Goal: Task Accomplishment & Management: Use online tool/utility

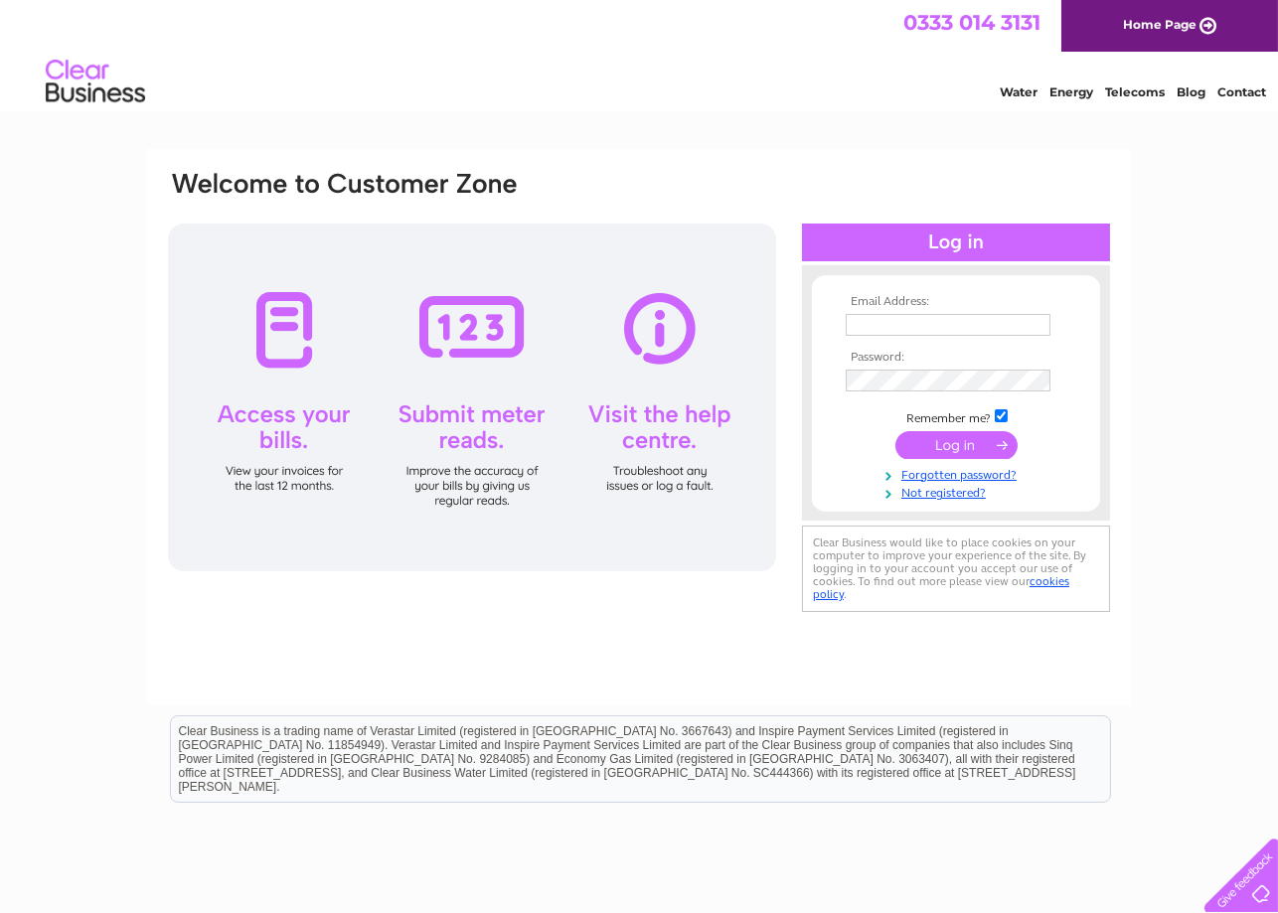
type input "ferdousoskooi2015@gmail.com"
click at [959, 453] on input "submit" at bounding box center [956, 445] width 122 height 28
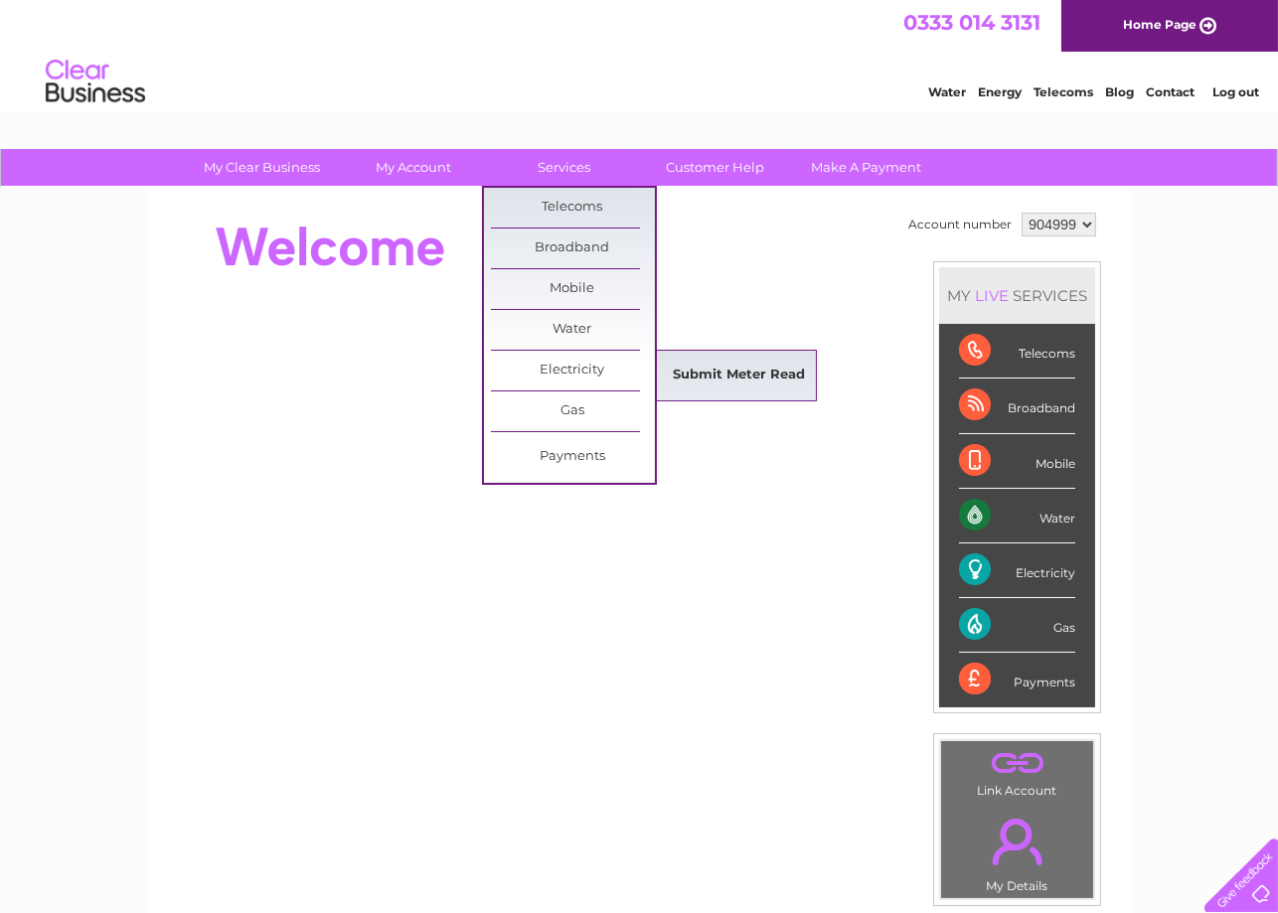
click at [690, 373] on link "Submit Meter Read" at bounding box center [740, 376] width 164 height 40
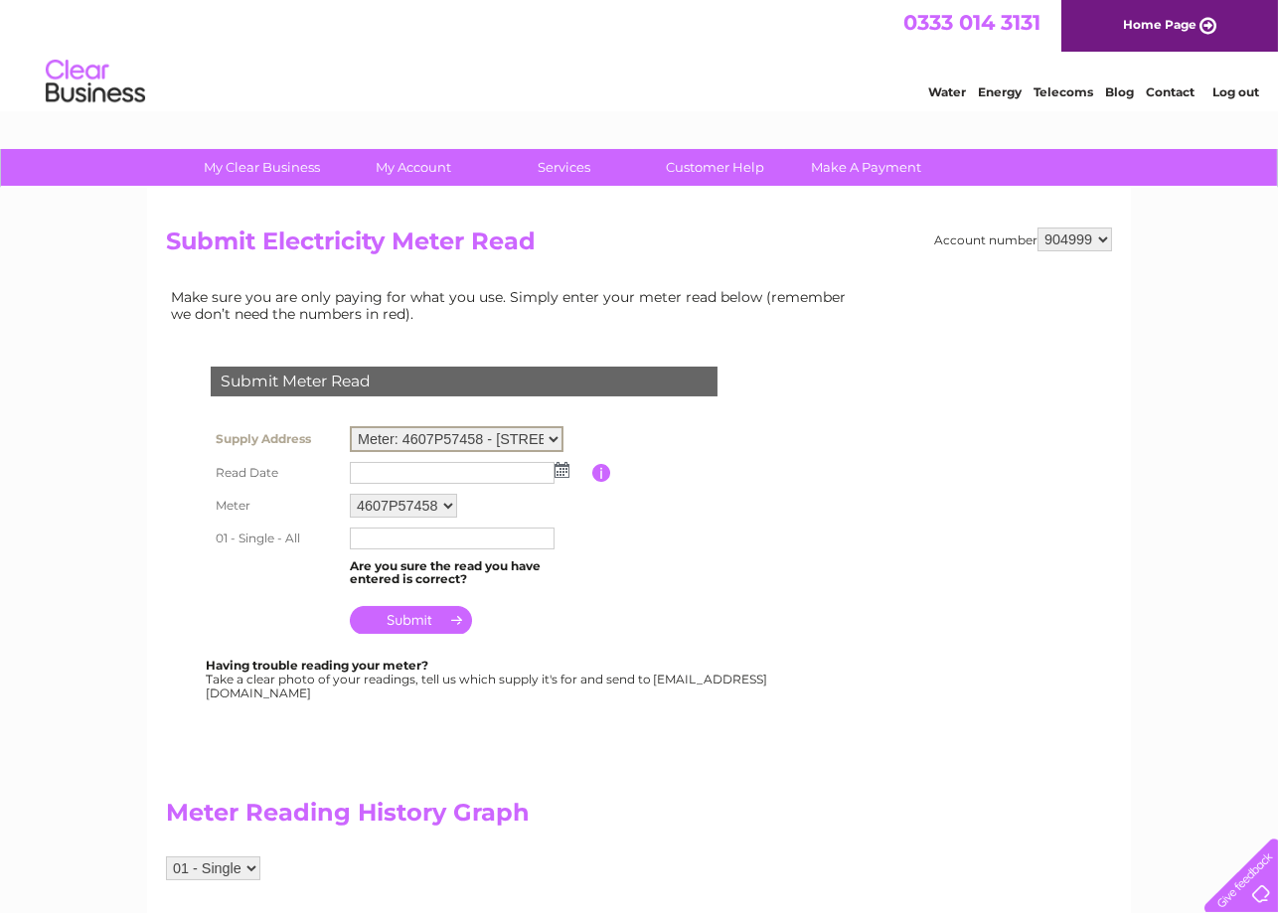
select select "130419"
click at [350, 426] on select "Meter: 4607P57458 - 121 St. Leonards Street, Dunfermline, KY11 3AS Meter: S509P…" at bounding box center [457, 439] width 214 height 26
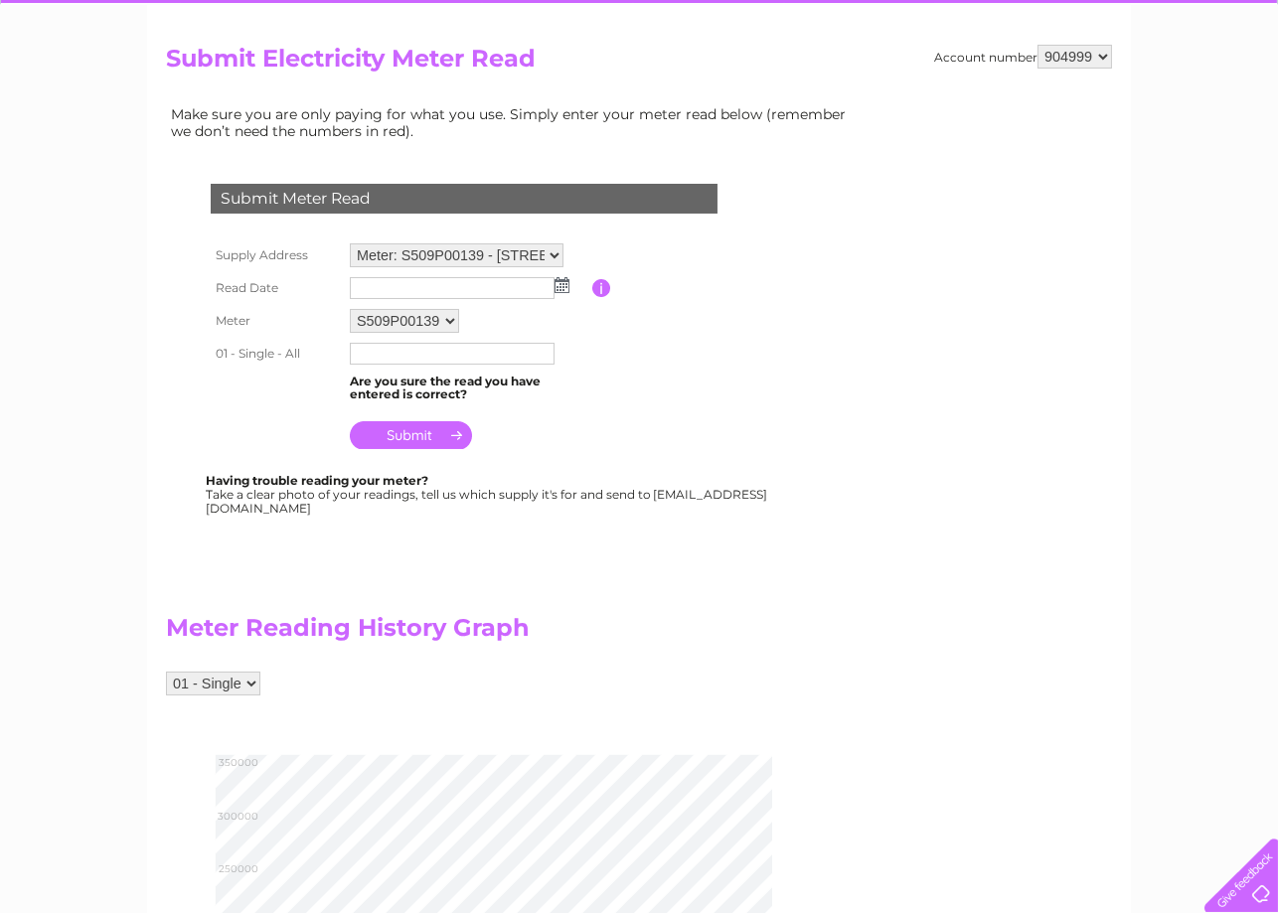
scroll to position [118, 0]
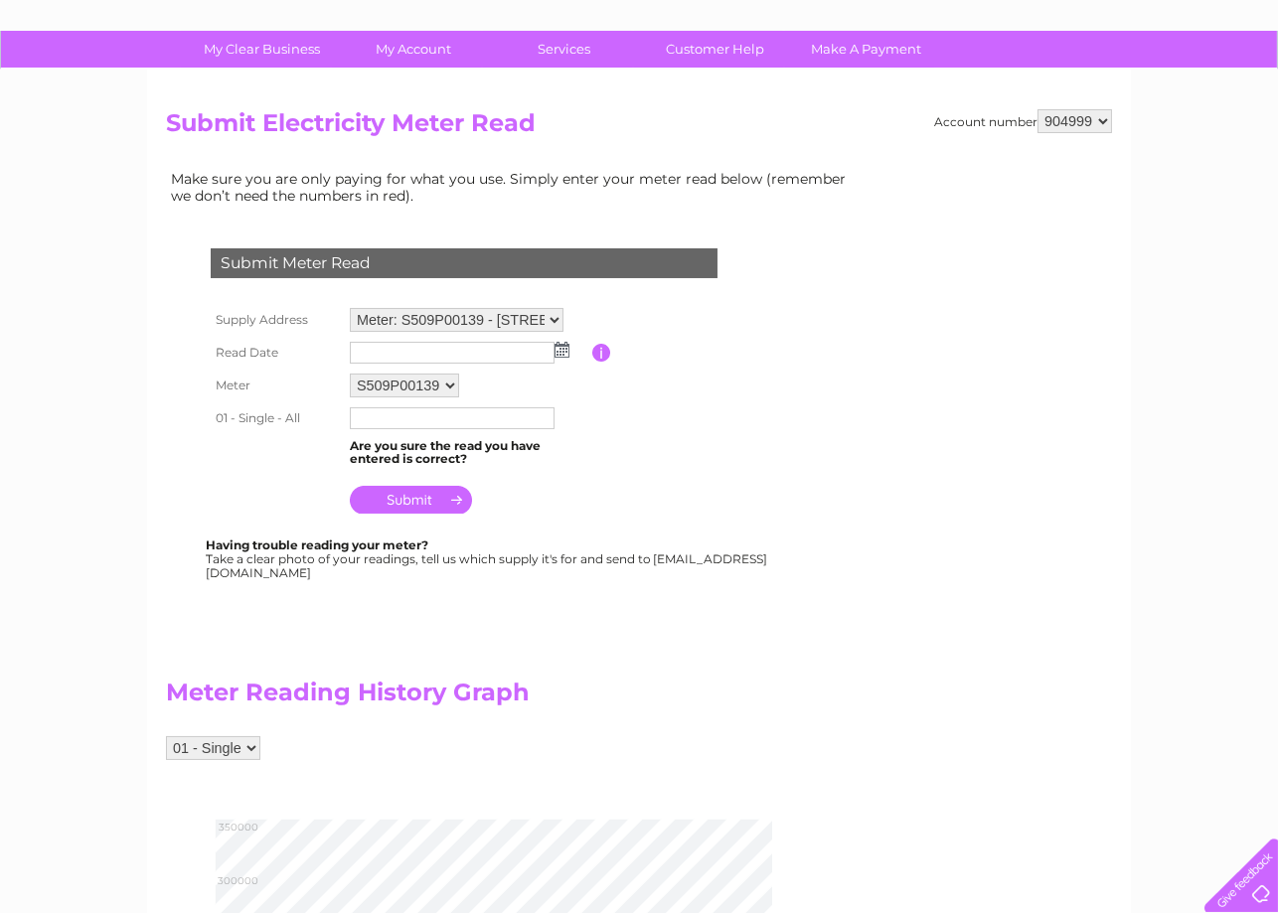
click at [430, 349] on input "text" at bounding box center [452, 353] width 205 height 22
click at [561, 350] on img at bounding box center [563, 351] width 15 height 16
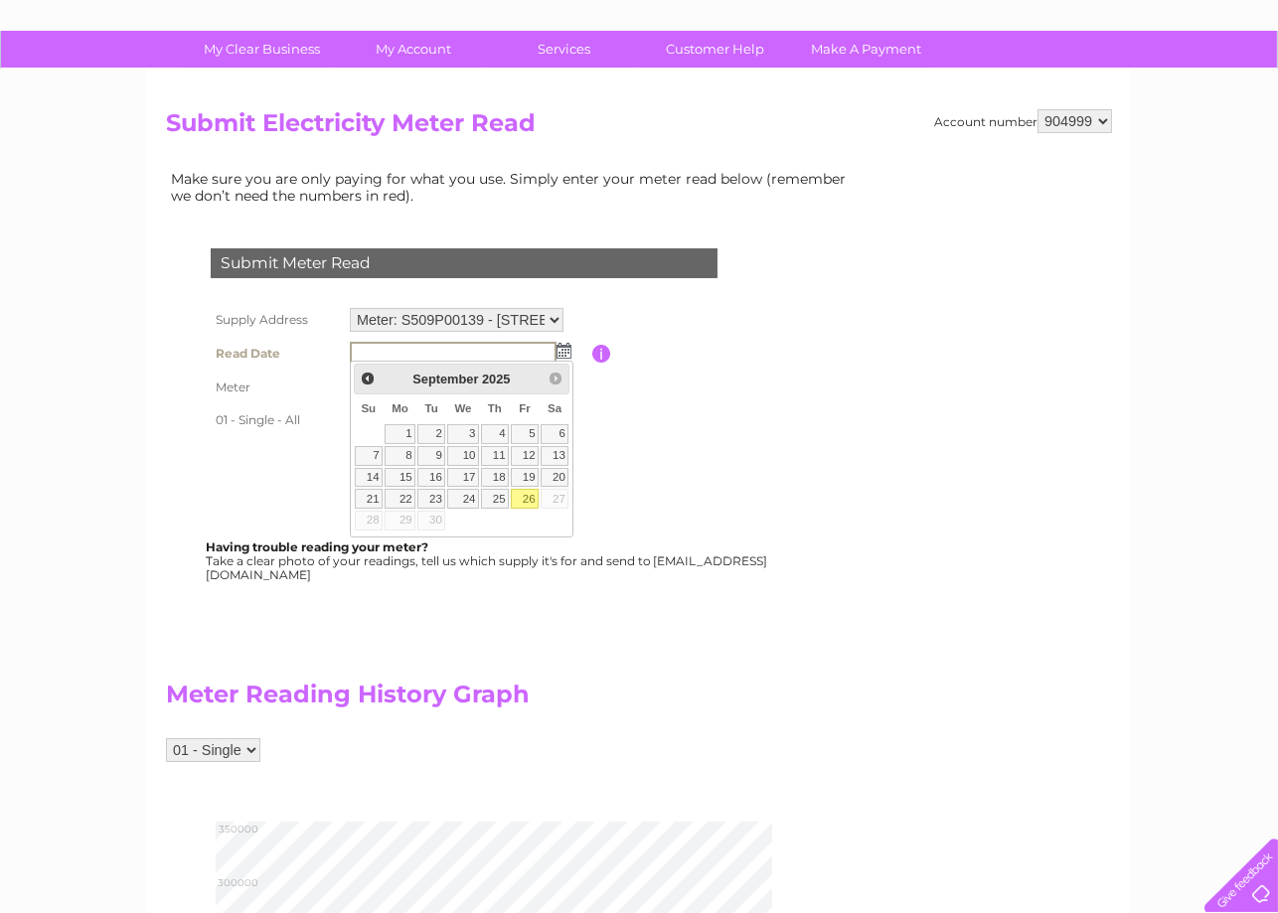
click at [529, 495] on link "26" at bounding box center [525, 499] width 28 height 20
type input "2025/09/26"
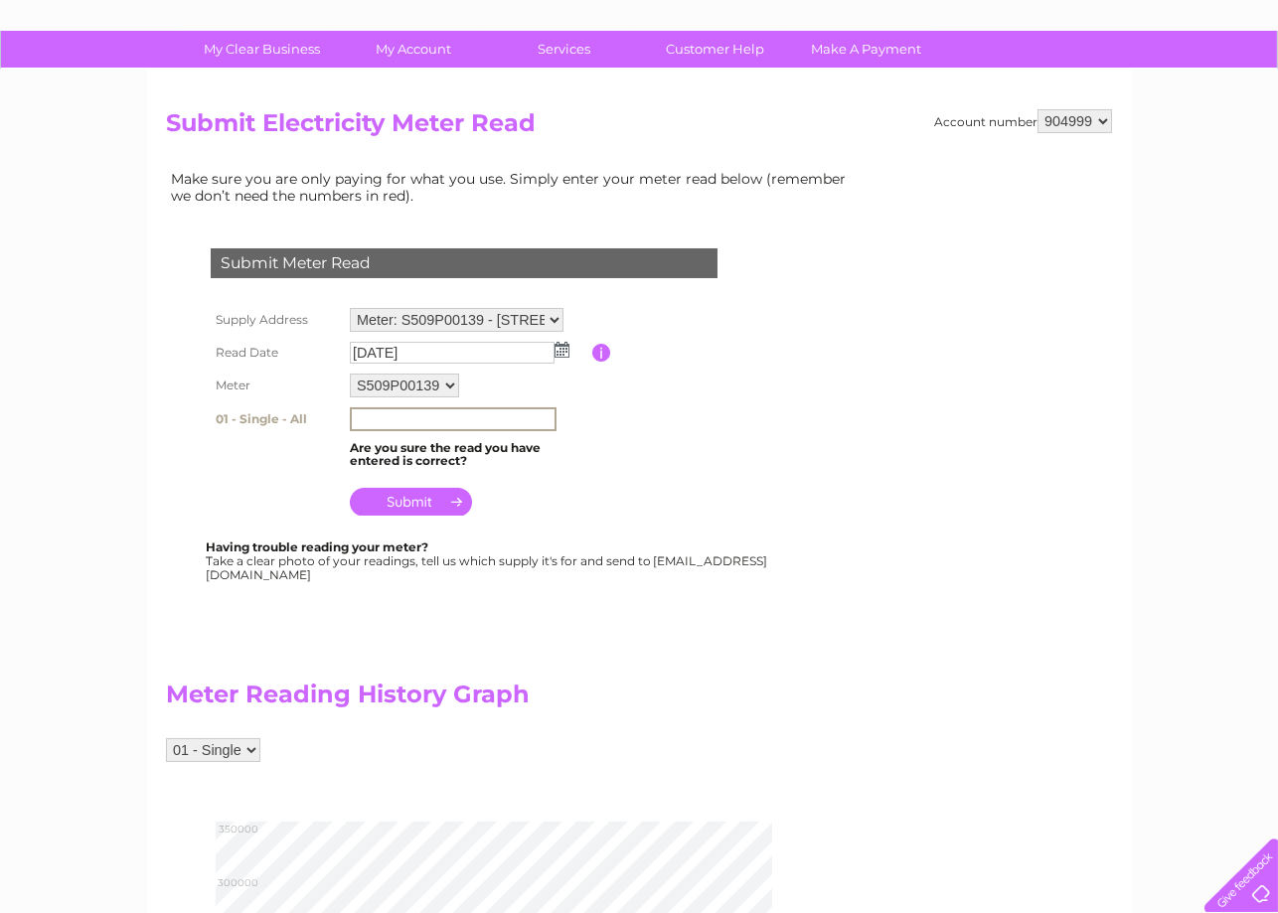
click at [424, 411] on input "text" at bounding box center [453, 419] width 207 height 24
type input "327650"
click at [403, 498] on input "submit" at bounding box center [411, 502] width 122 height 28
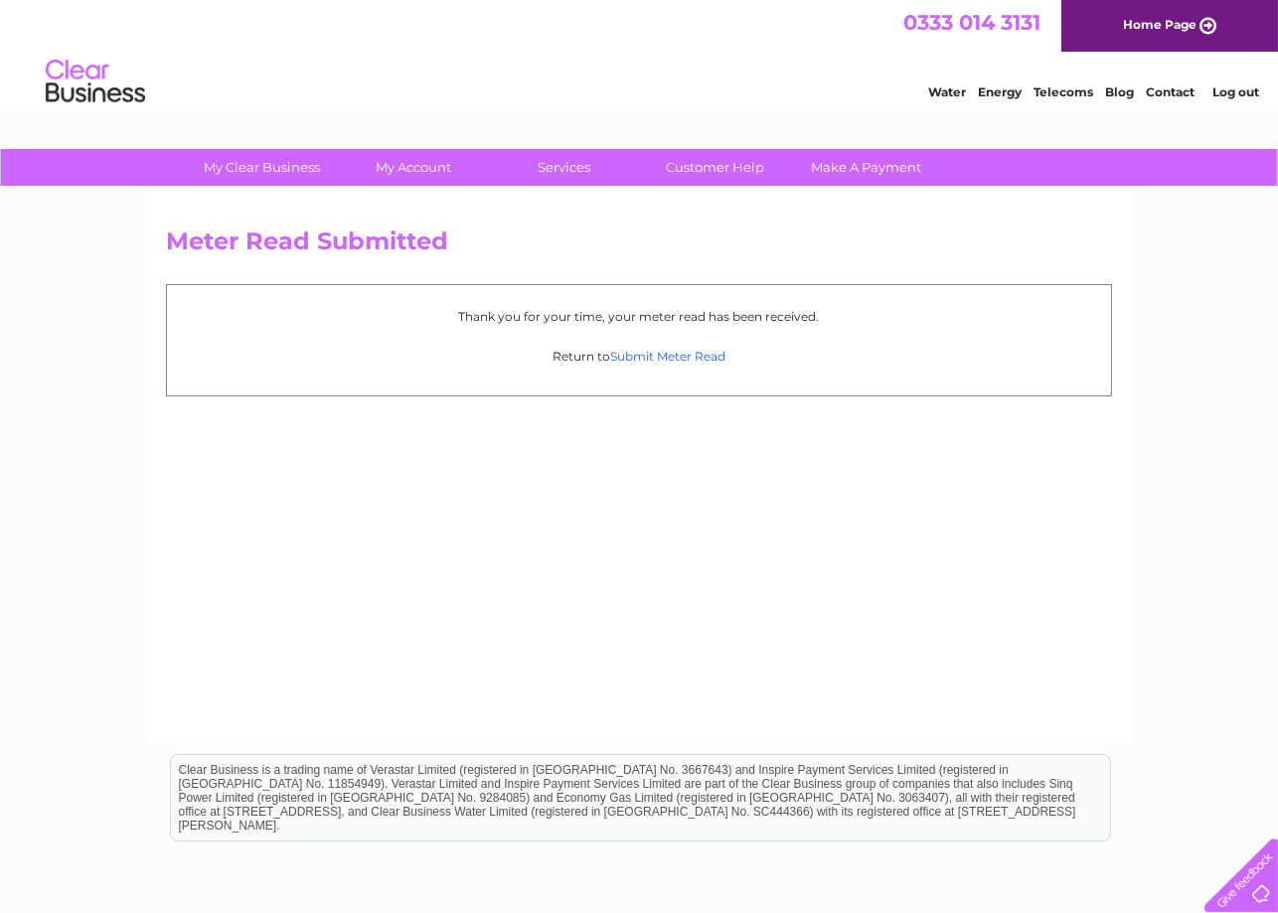
click at [661, 355] on link "Submit Meter Read" at bounding box center [667, 356] width 115 height 15
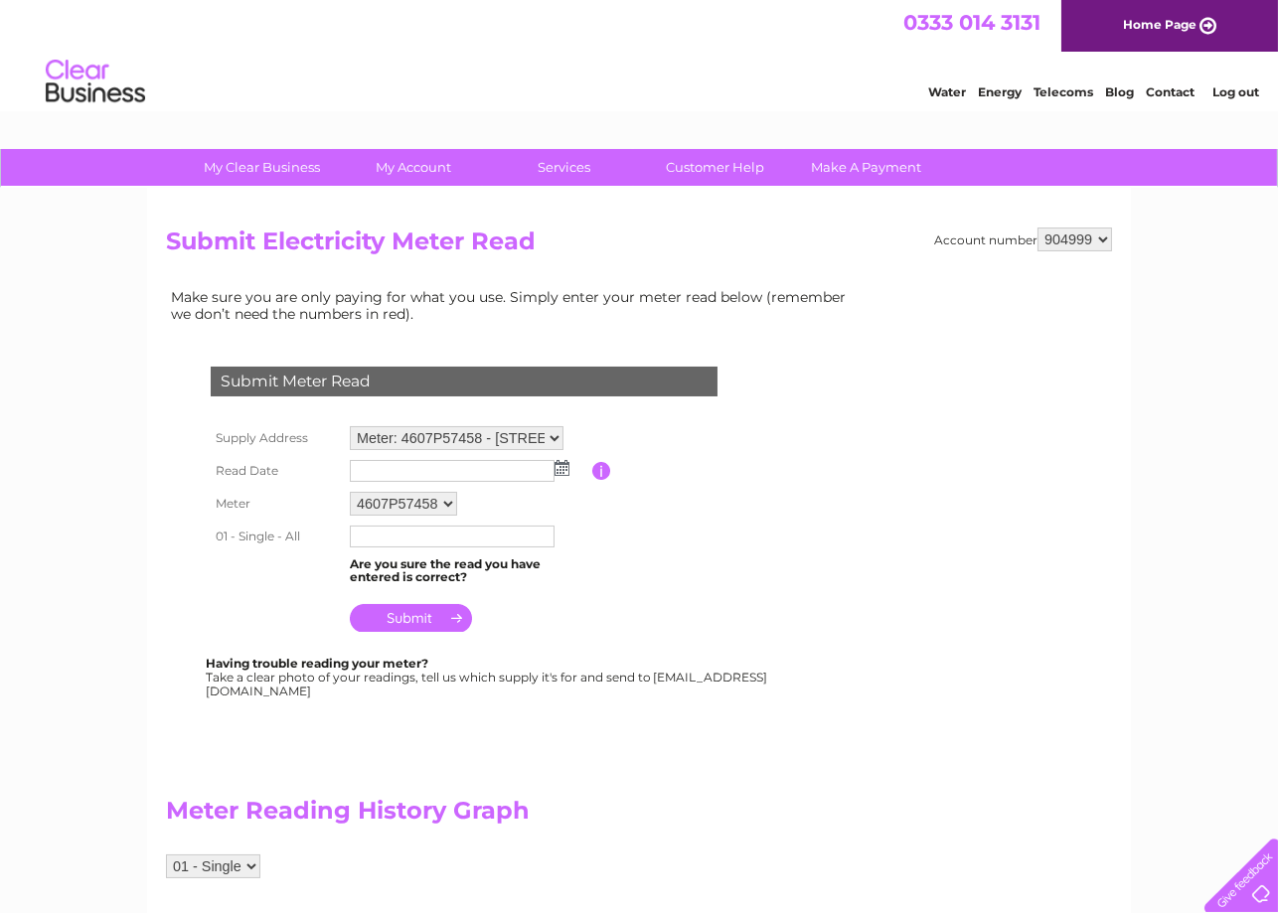
click at [563, 470] on img at bounding box center [561, 468] width 15 height 16
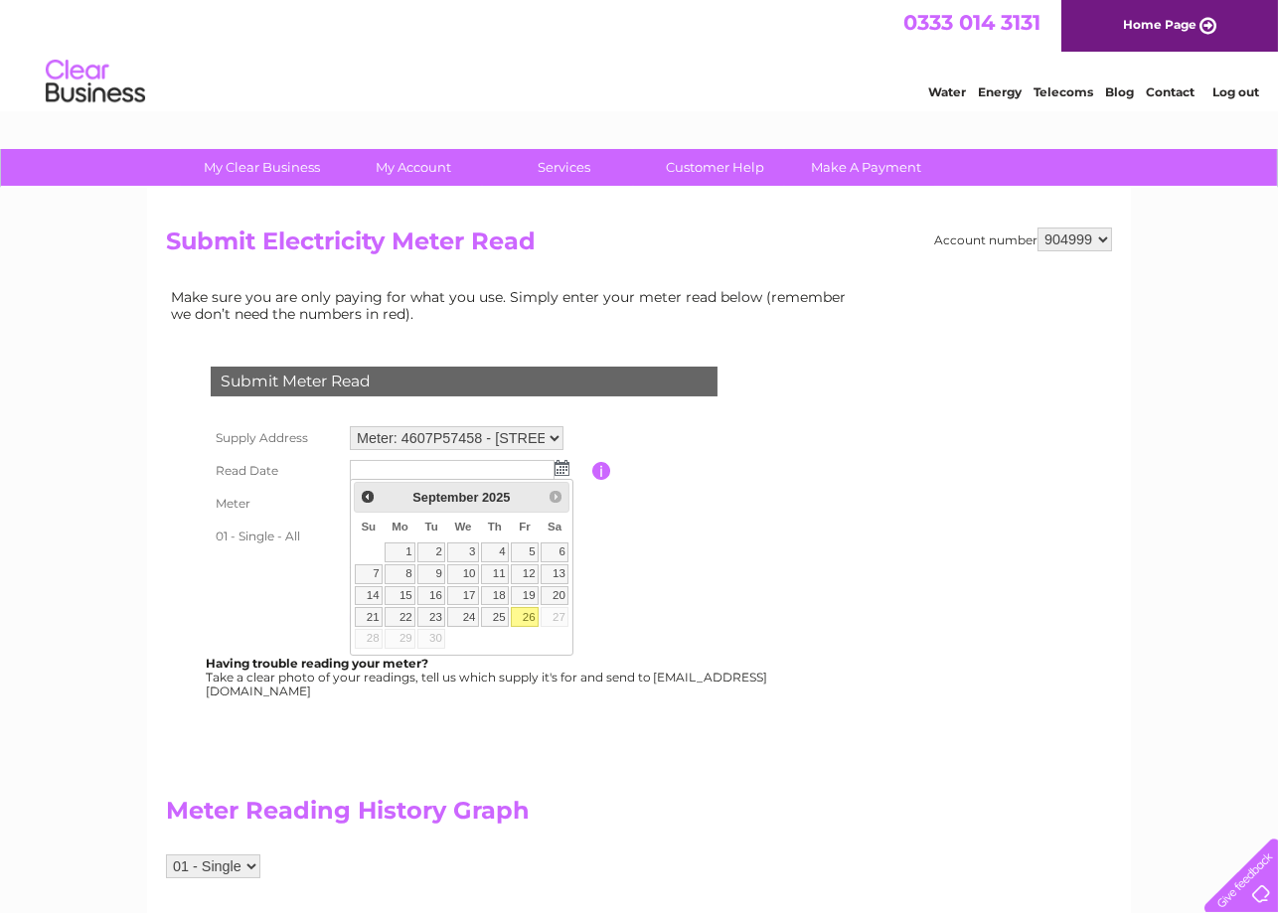
click at [527, 618] on link "26" at bounding box center [525, 617] width 28 height 20
type input "2025/09/26"
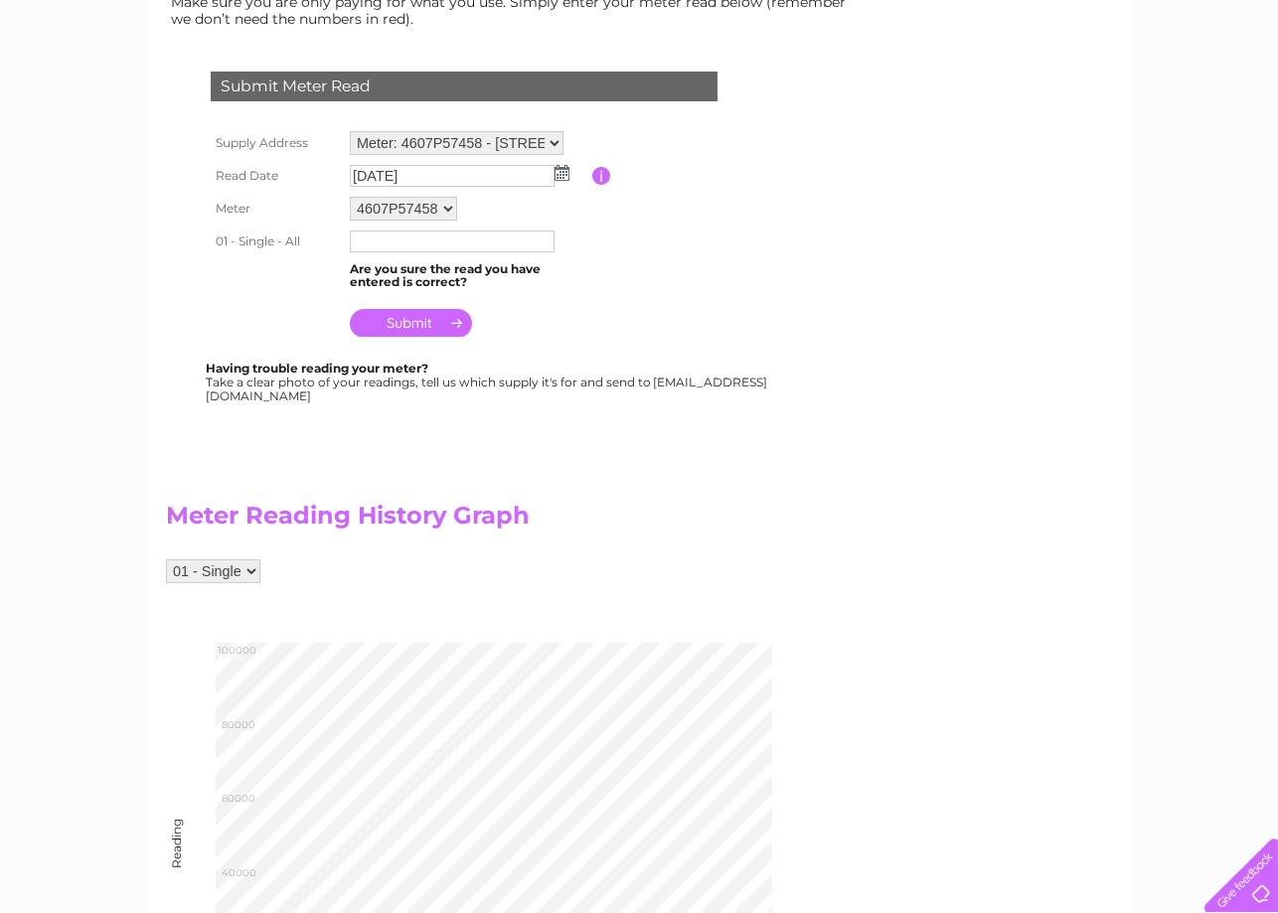
scroll to position [357, 0]
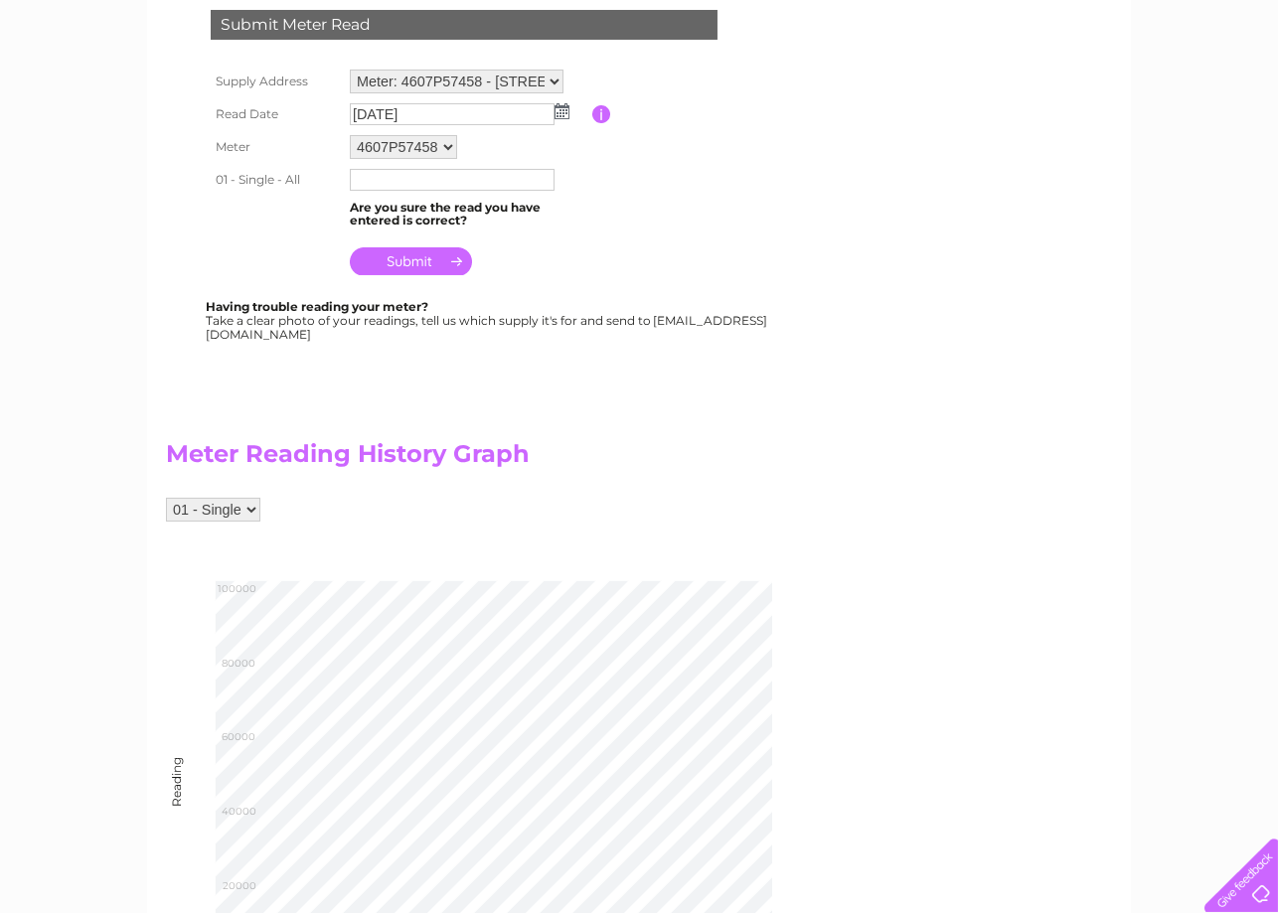
click at [428, 181] on input "text" at bounding box center [452, 180] width 205 height 22
type input "91388"
click at [410, 251] on input "submit" at bounding box center [411, 261] width 122 height 28
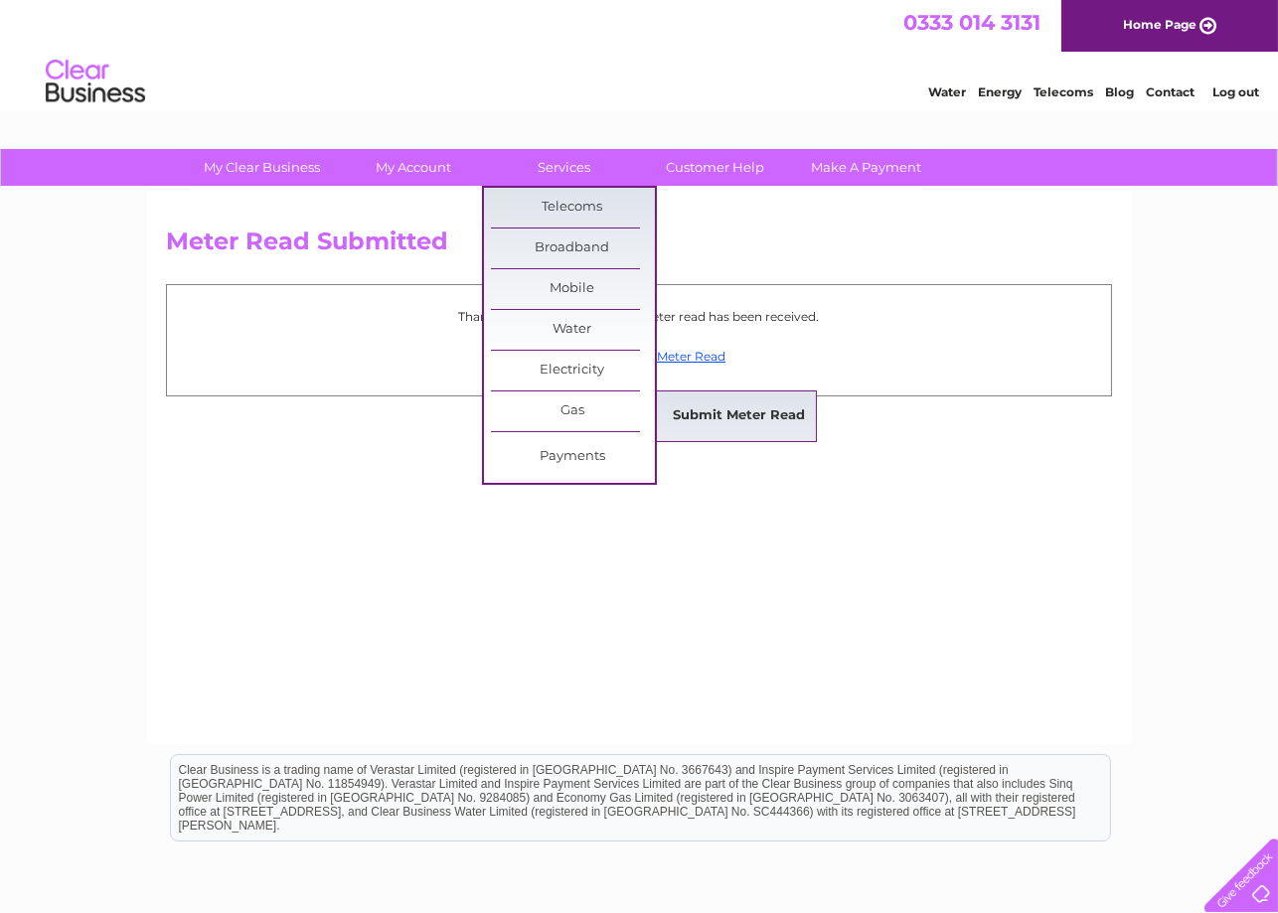
click at [710, 408] on link "Submit Meter Read" at bounding box center [740, 416] width 164 height 40
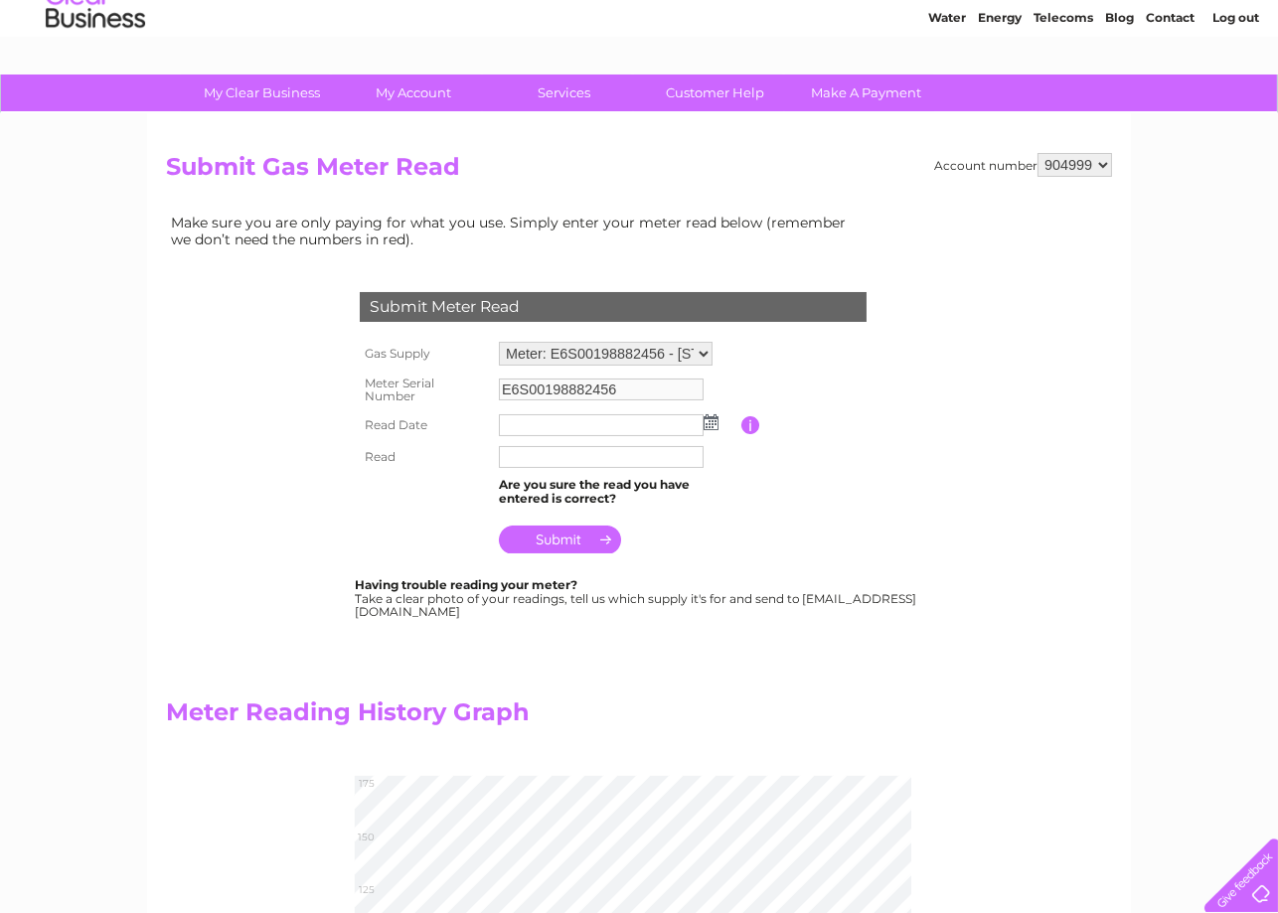
scroll to position [237, 0]
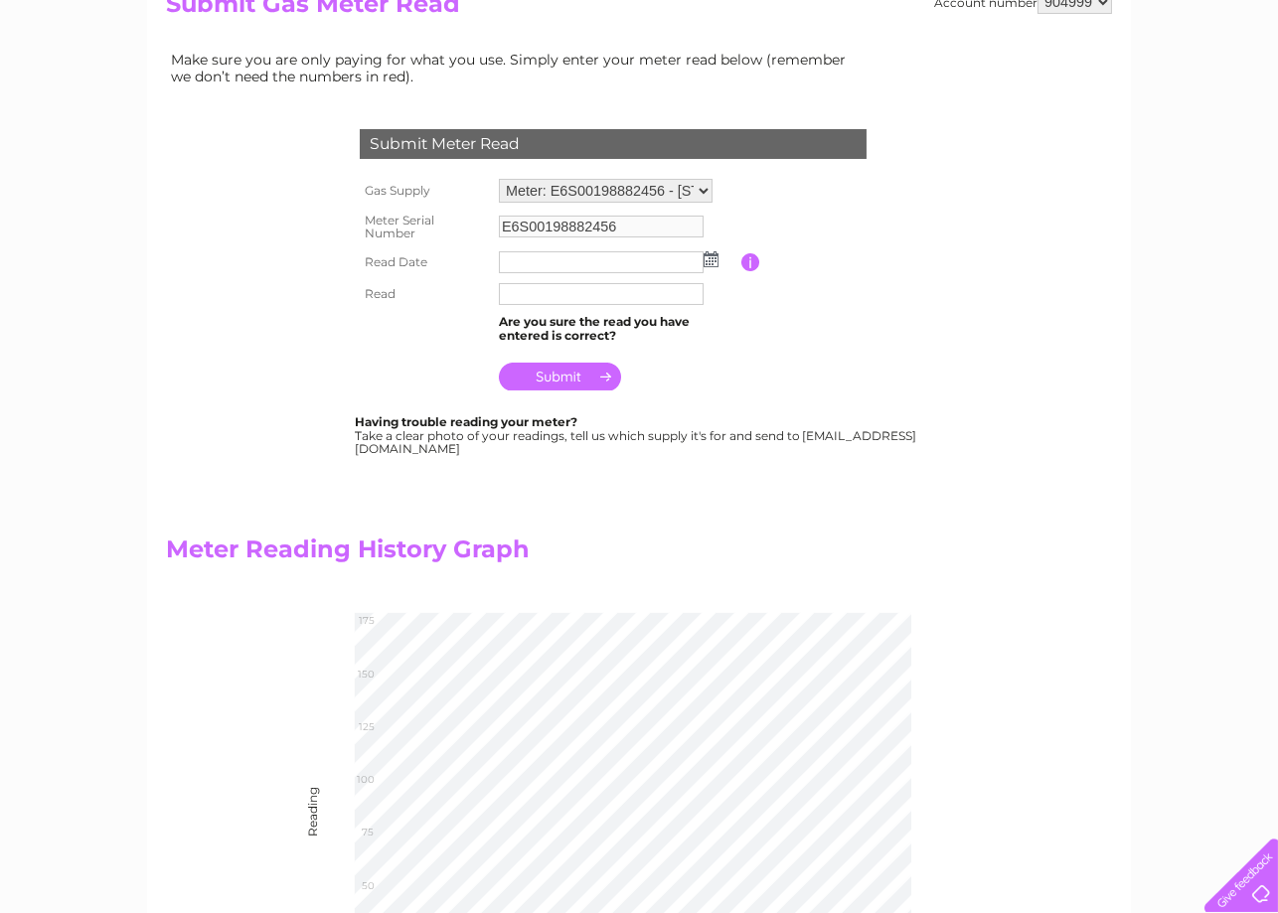
click at [710, 256] on img at bounding box center [710, 259] width 15 height 16
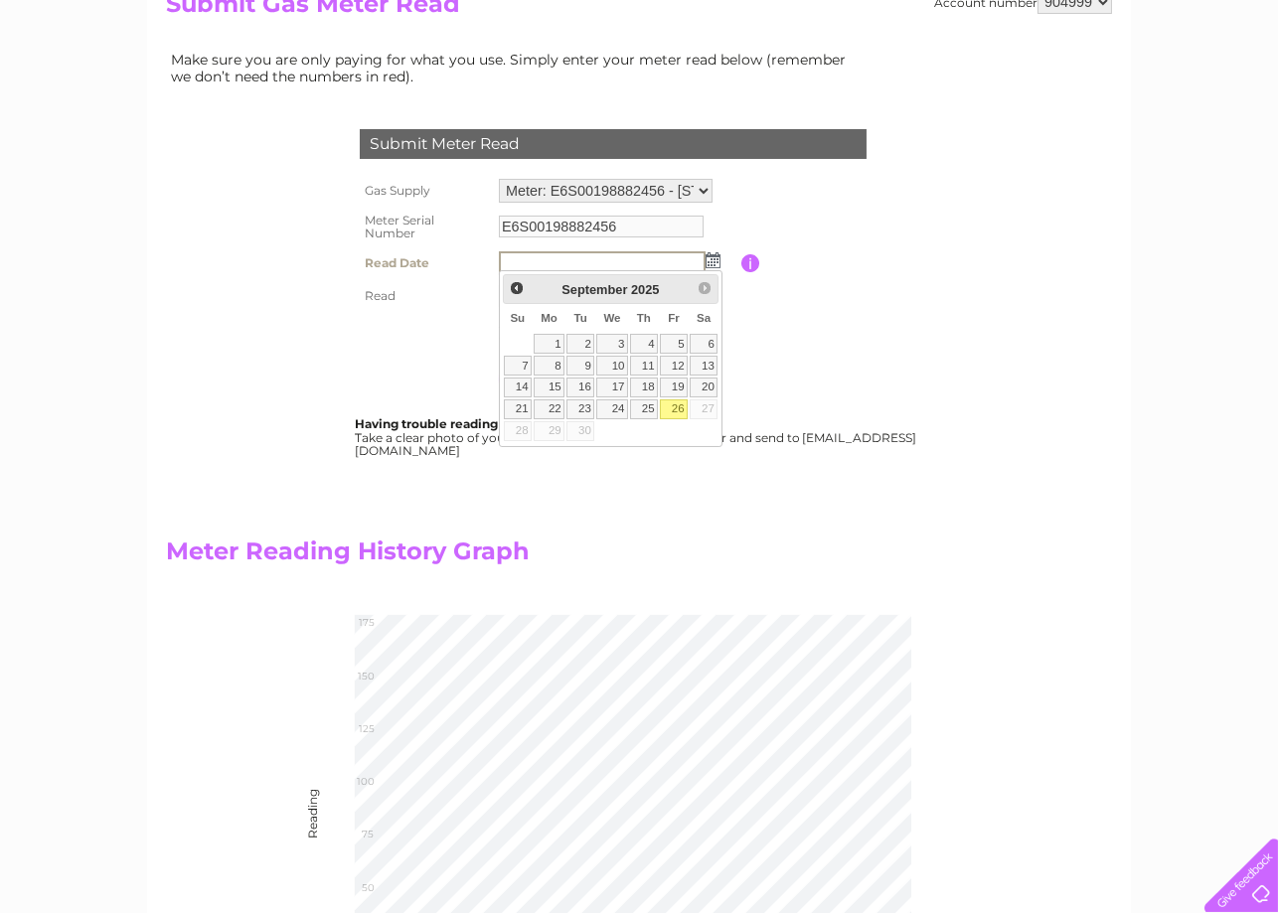
click at [677, 407] on link "26" at bounding box center [674, 409] width 28 height 20
type input "2025/09/26"
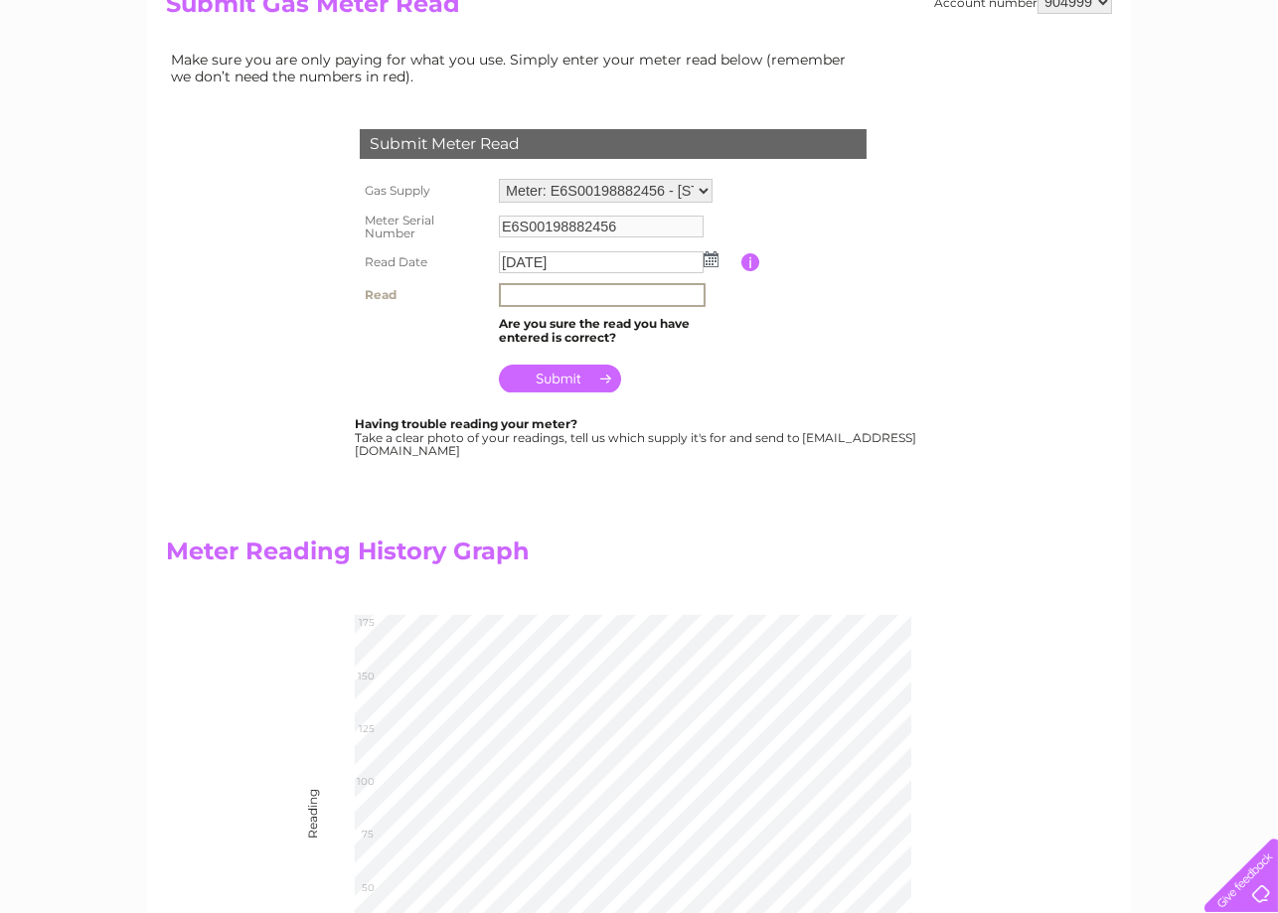
click at [564, 291] on input "text" at bounding box center [602, 295] width 207 height 24
type input "186"
click at [559, 378] on input "submit" at bounding box center [560, 377] width 122 height 28
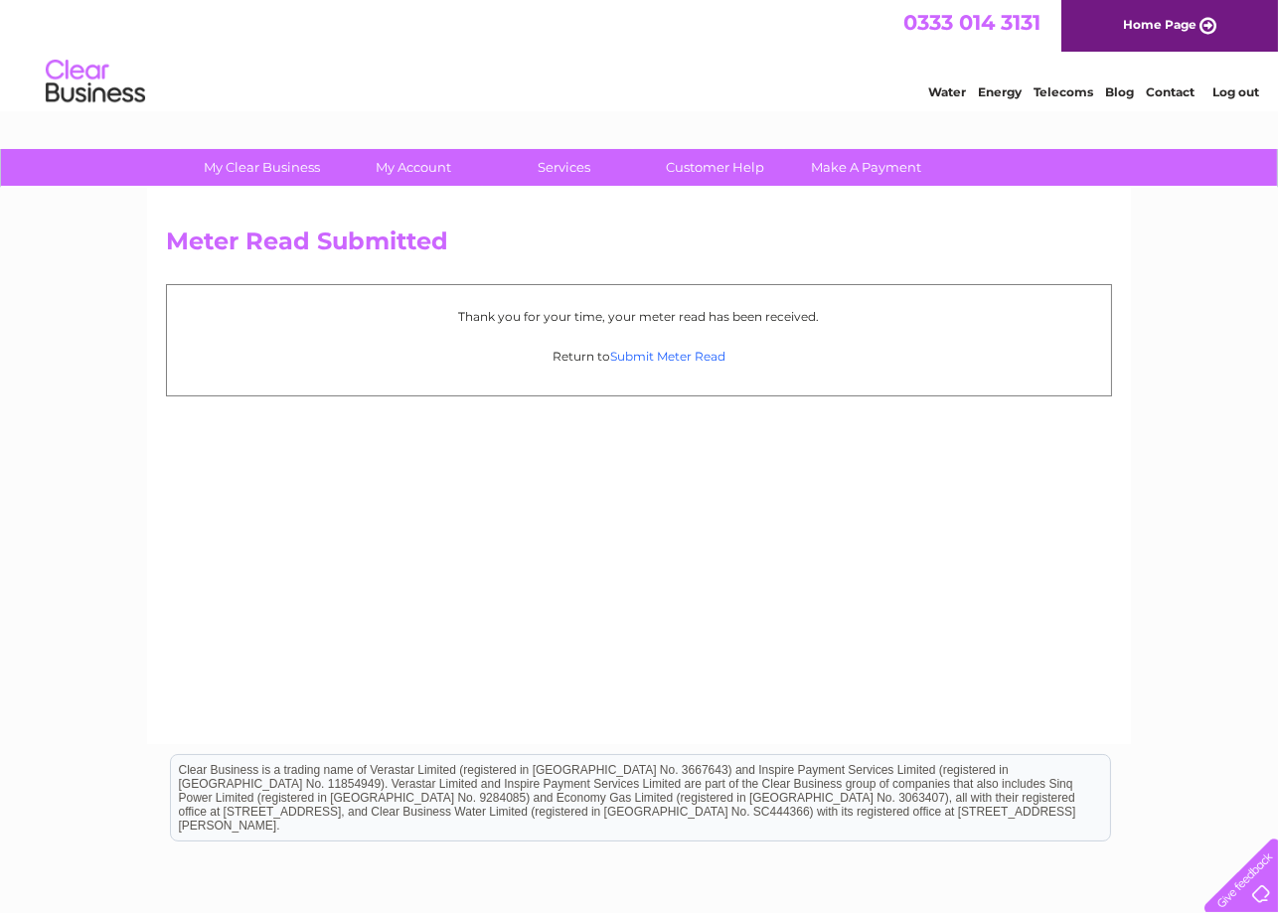
click at [667, 355] on link "Submit Meter Read" at bounding box center [667, 356] width 115 height 15
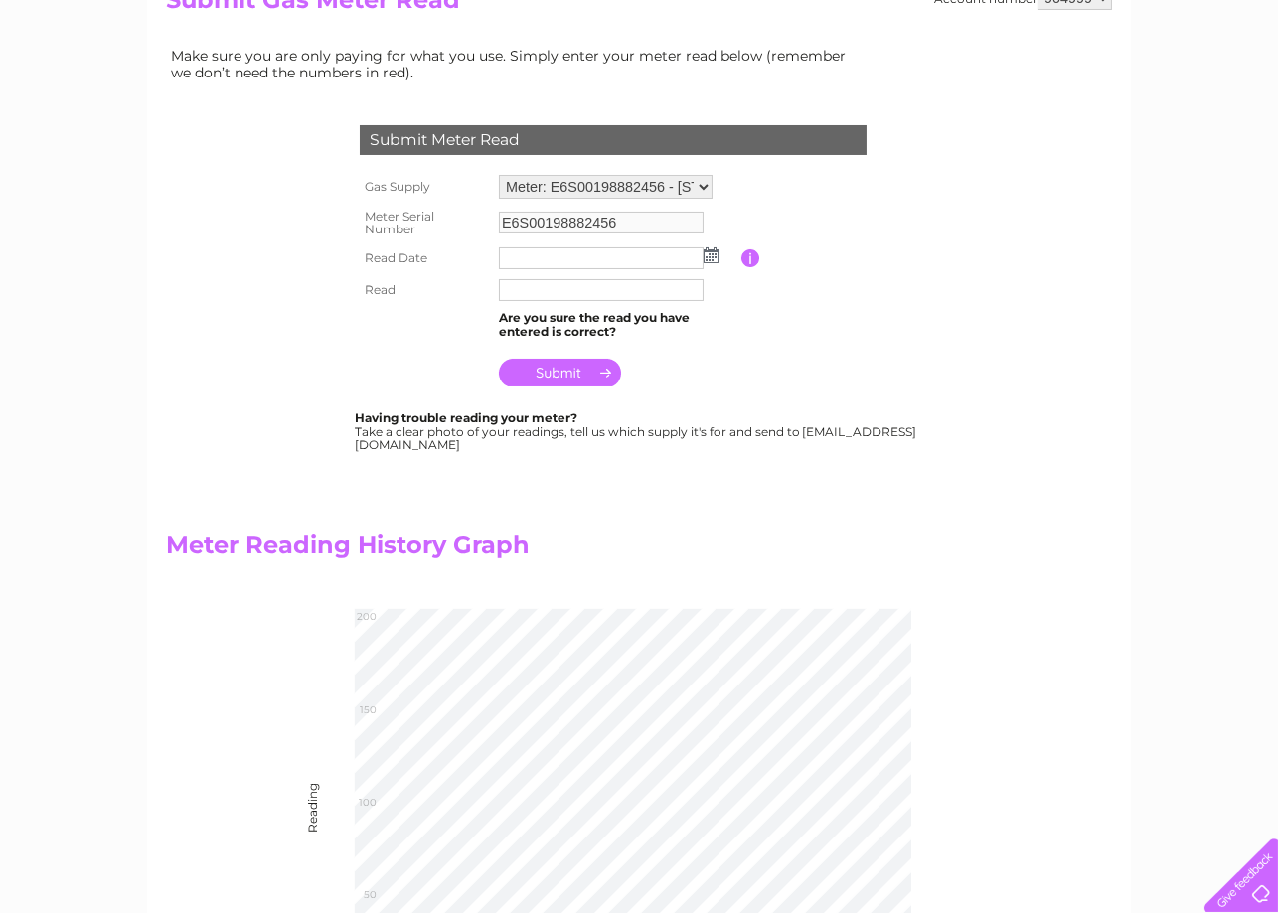
scroll to position [118, 0]
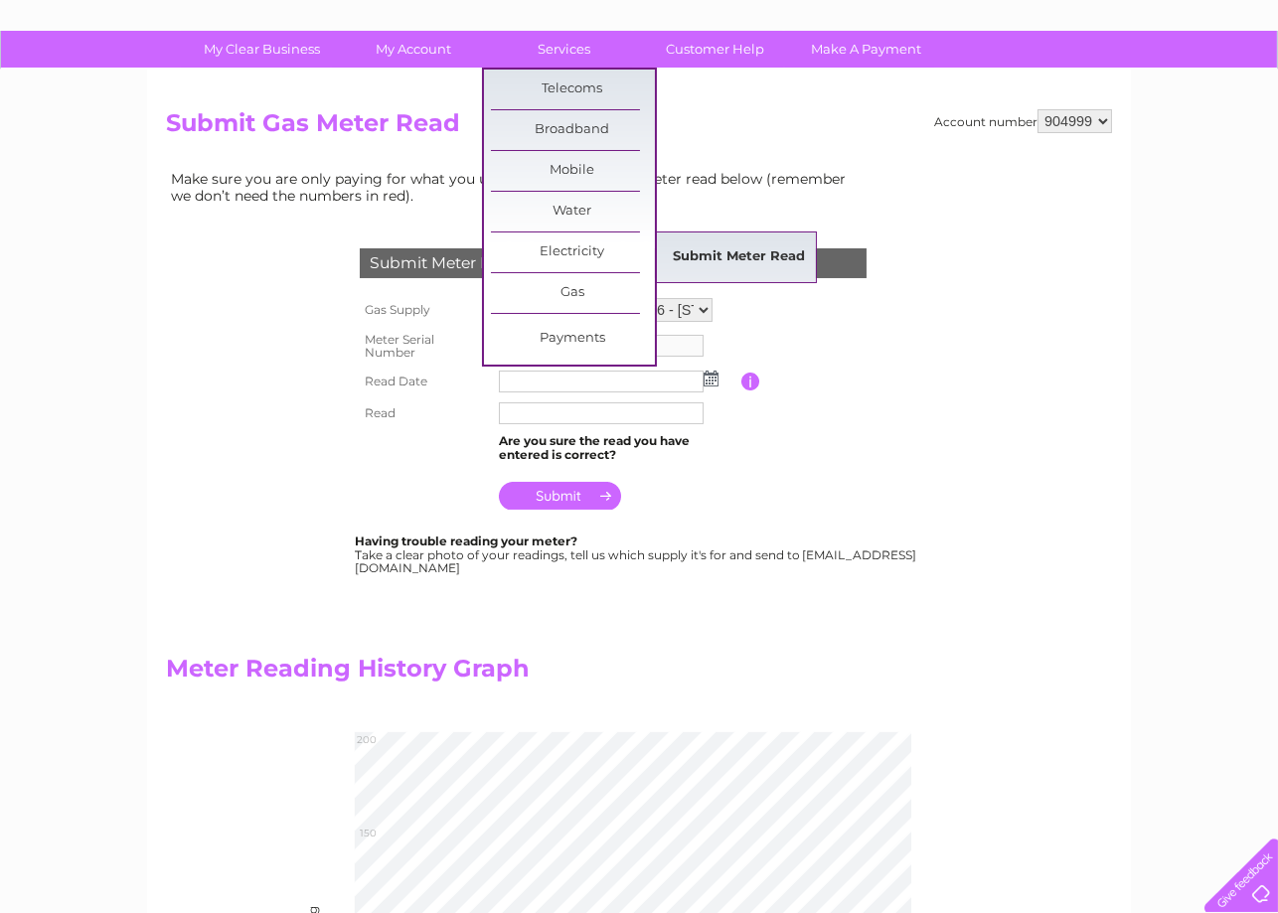
click at [673, 255] on link "Submit Meter Read" at bounding box center [740, 257] width 164 height 40
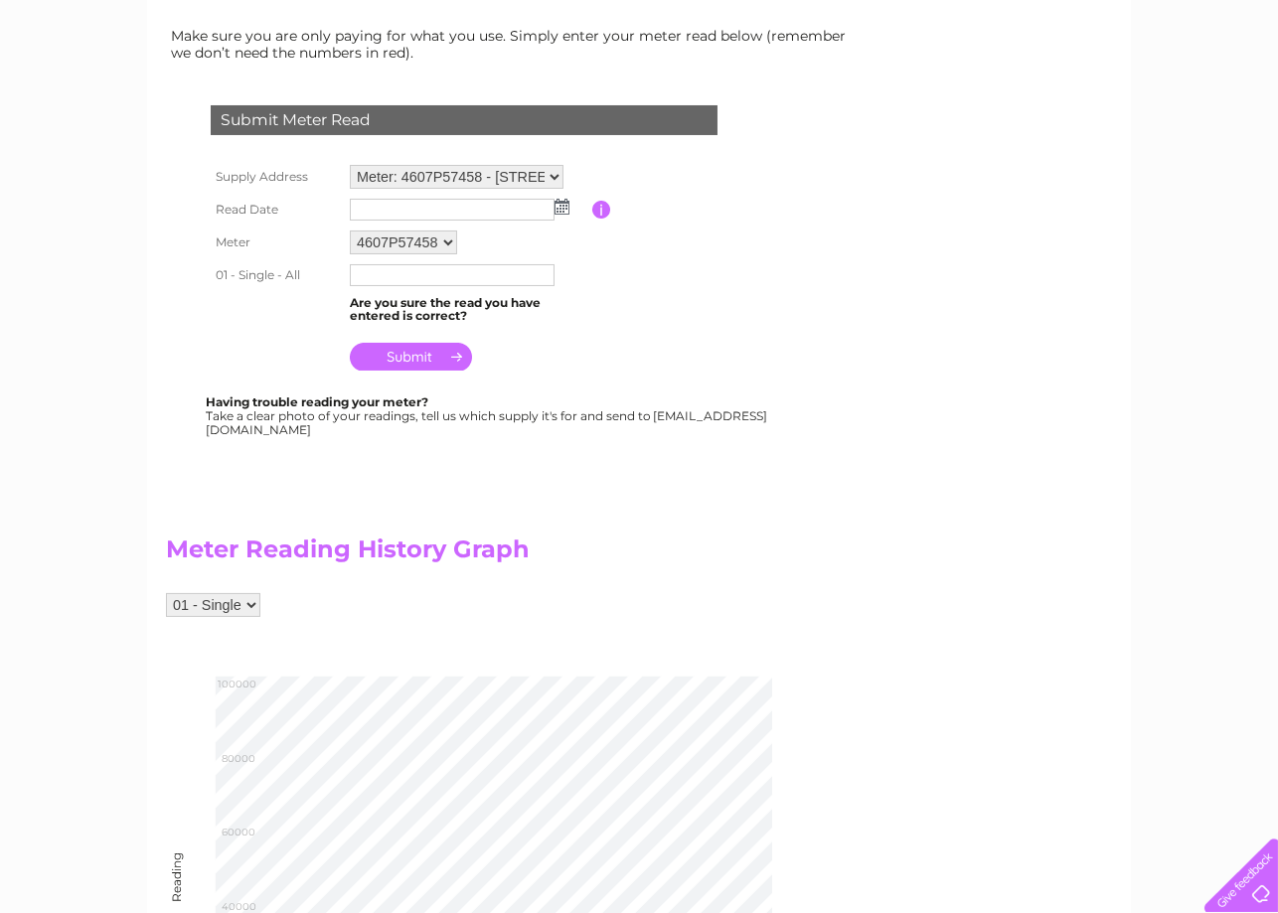
scroll to position [237, 0]
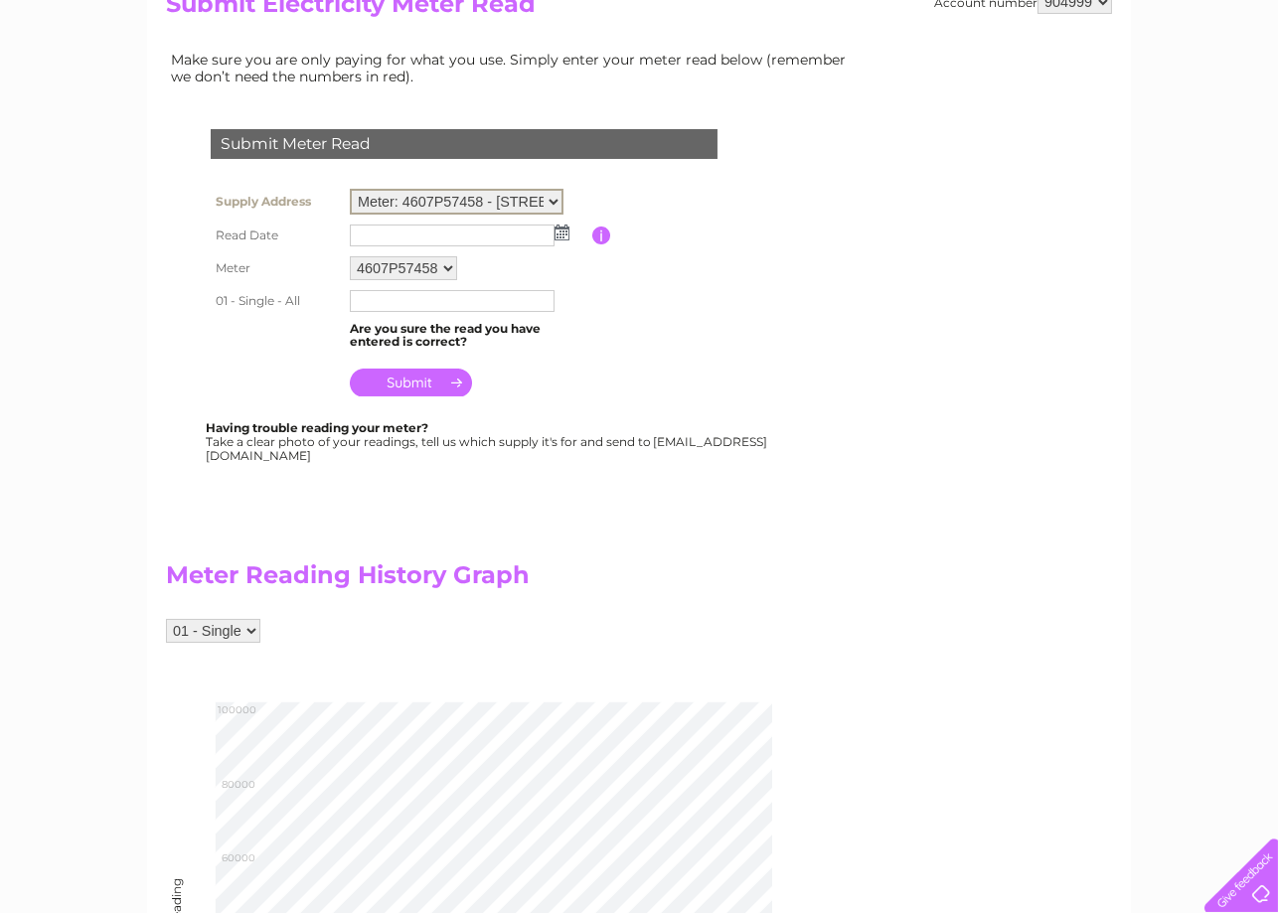
select select "130419"
click at [350, 189] on select "Meter: 4607P57458 - [STREET_ADDRESS] Meter: S509P00139 - [STREET_ADDRESS]" at bounding box center [457, 202] width 214 height 26
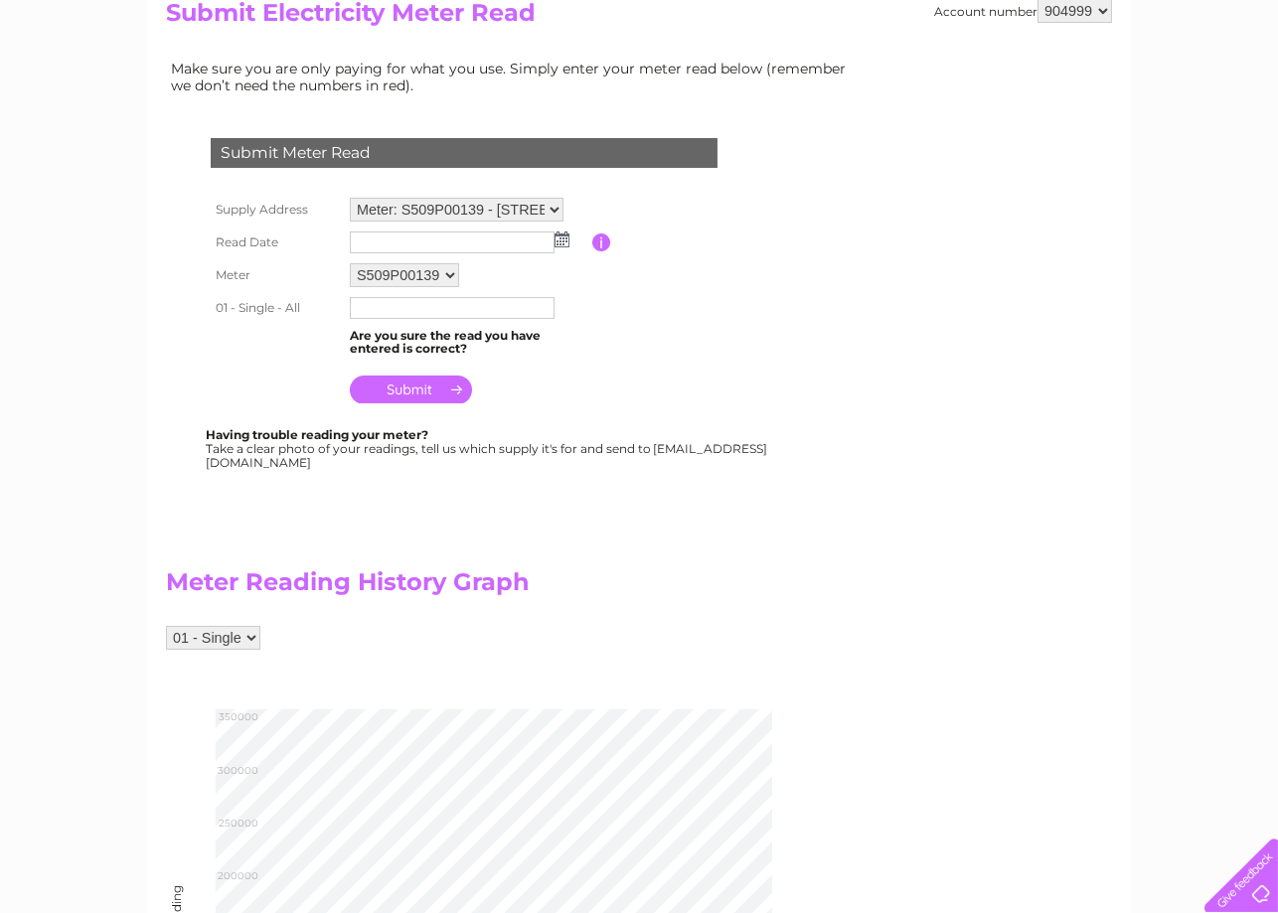
scroll to position [228, 0]
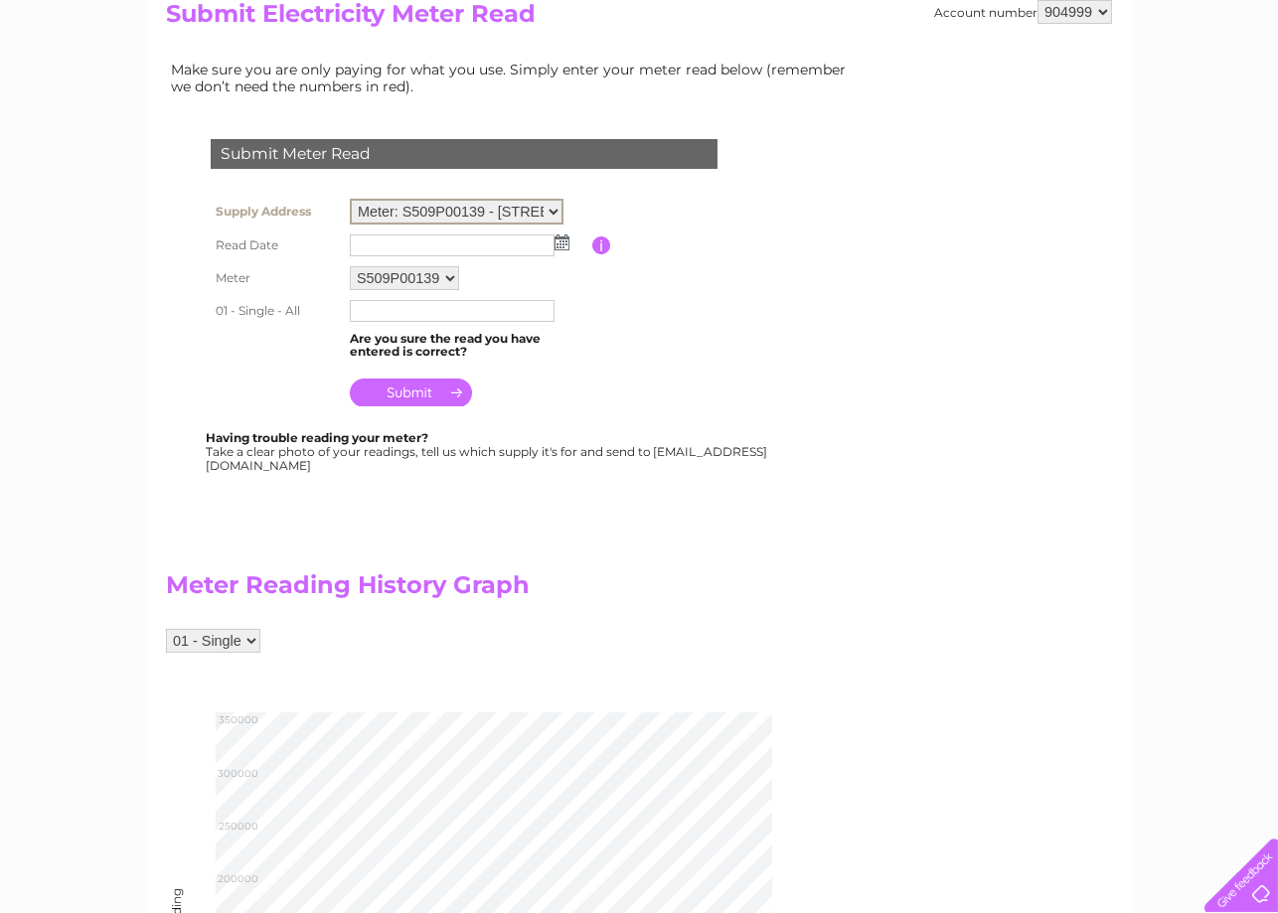
click at [350, 199] on select "Meter: 4607P57458 - [STREET_ADDRESS] Meter: S509P00139 - [STREET_ADDRESS]" at bounding box center [457, 212] width 214 height 26
select select "130412"
click at [350, 199] on select "Meter: 4607P57458 - [STREET_ADDRESS] Meter: S509P00139 - [STREET_ADDRESS]" at bounding box center [457, 212] width 214 height 26
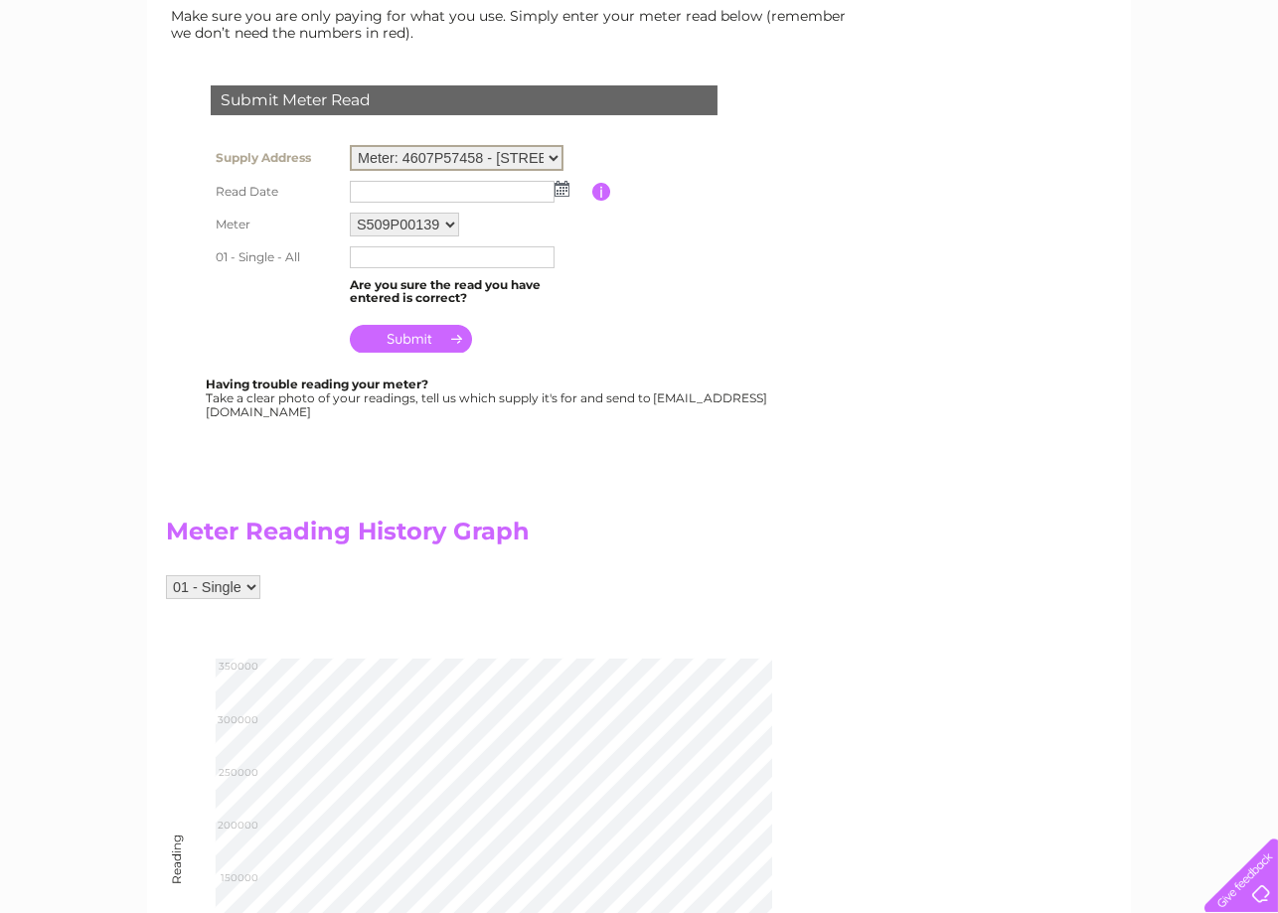
scroll to position [348, 0]
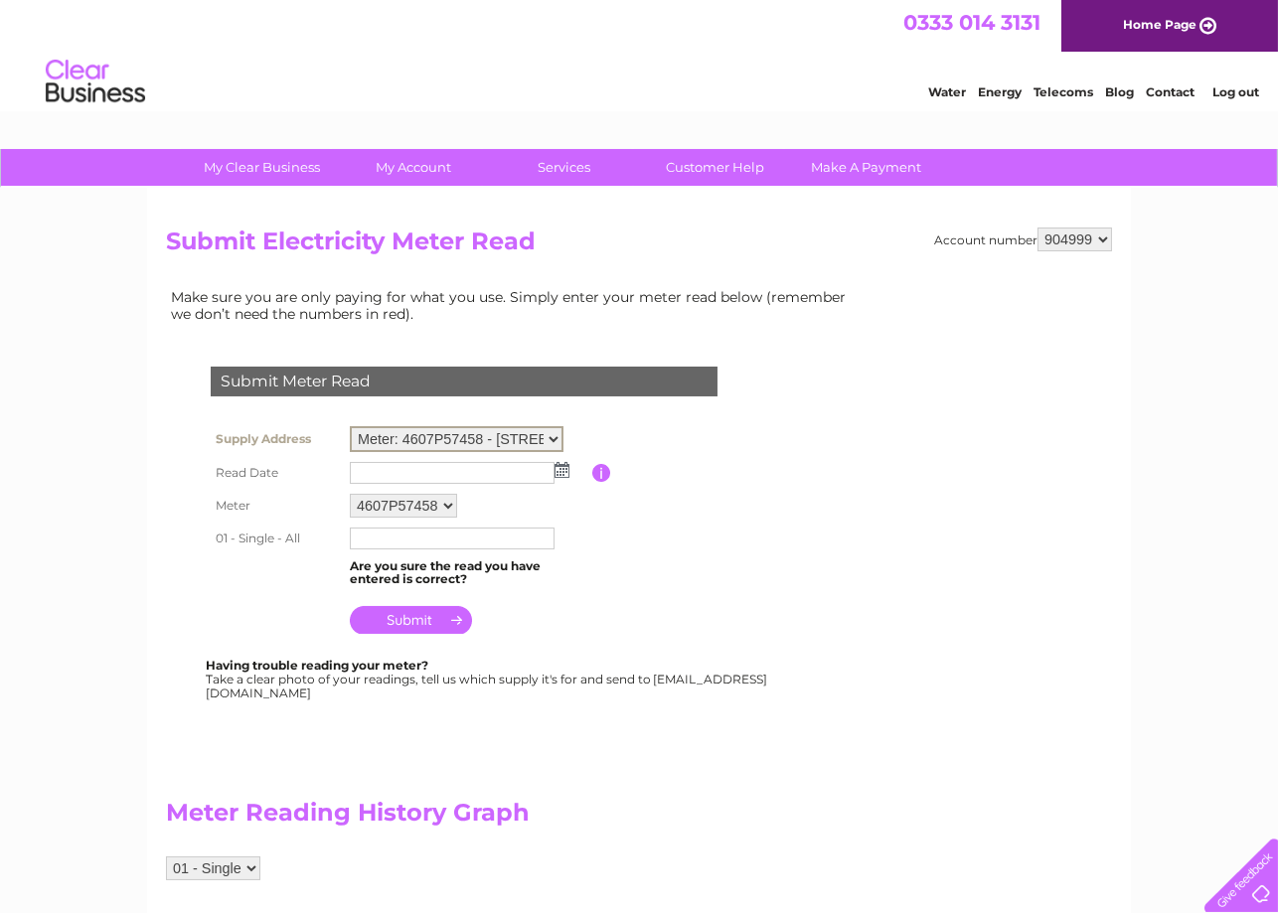
select select "130419"
click at [350, 426] on select "Meter: 4607P57458 - [STREET_ADDRESS] Meter: S509P00139 - [STREET_ADDRESS]" at bounding box center [457, 439] width 214 height 26
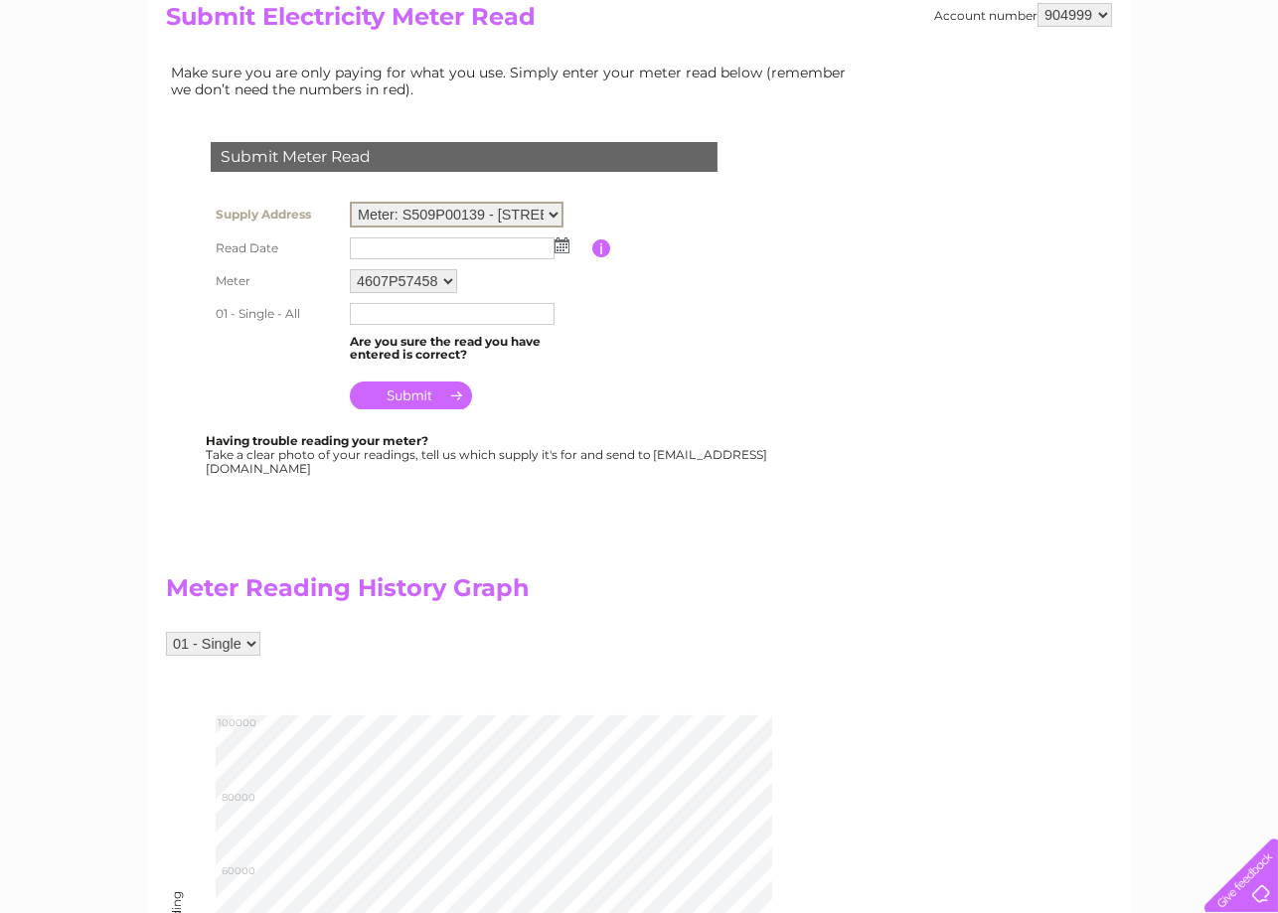
scroll to position [237, 0]
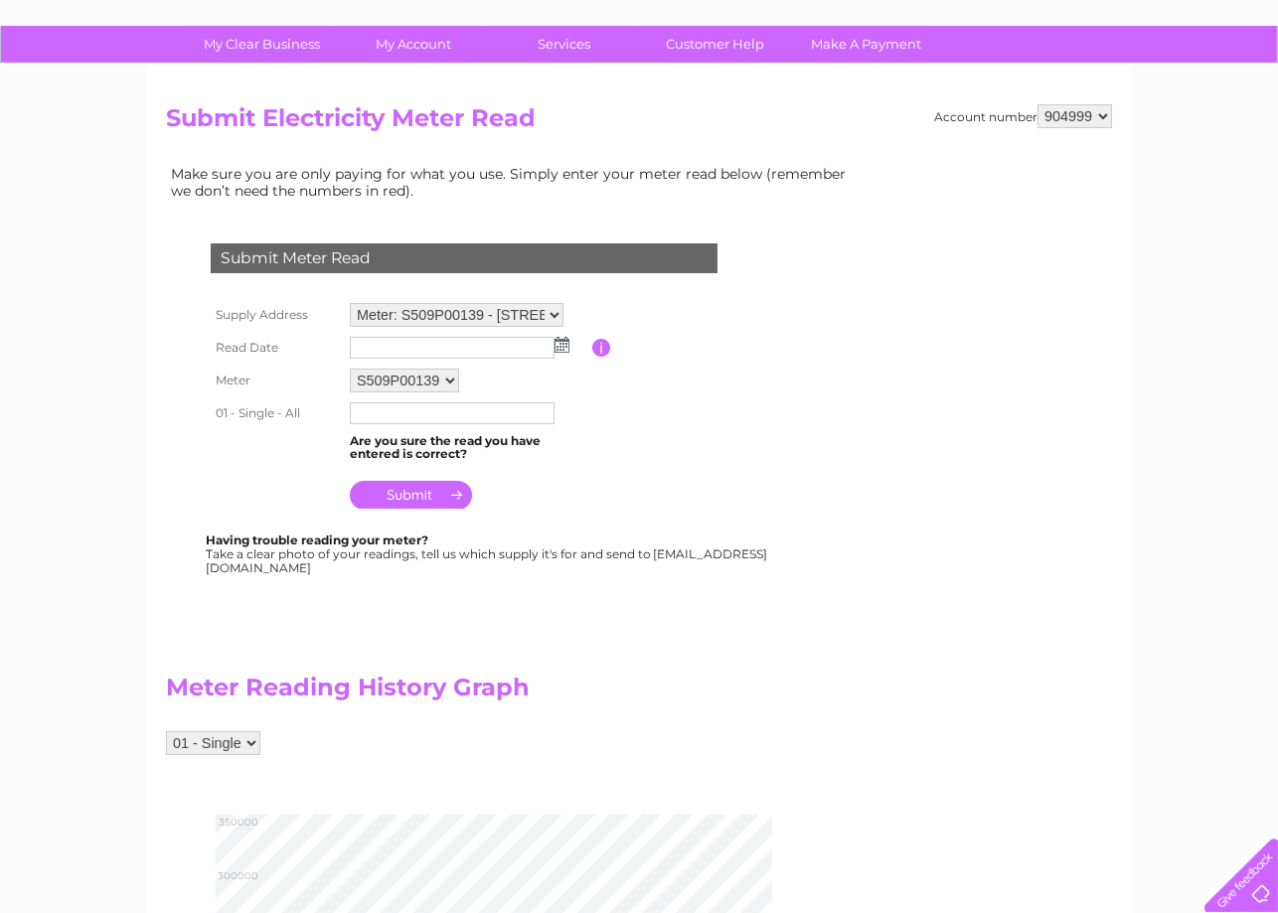
scroll to position [118, 0]
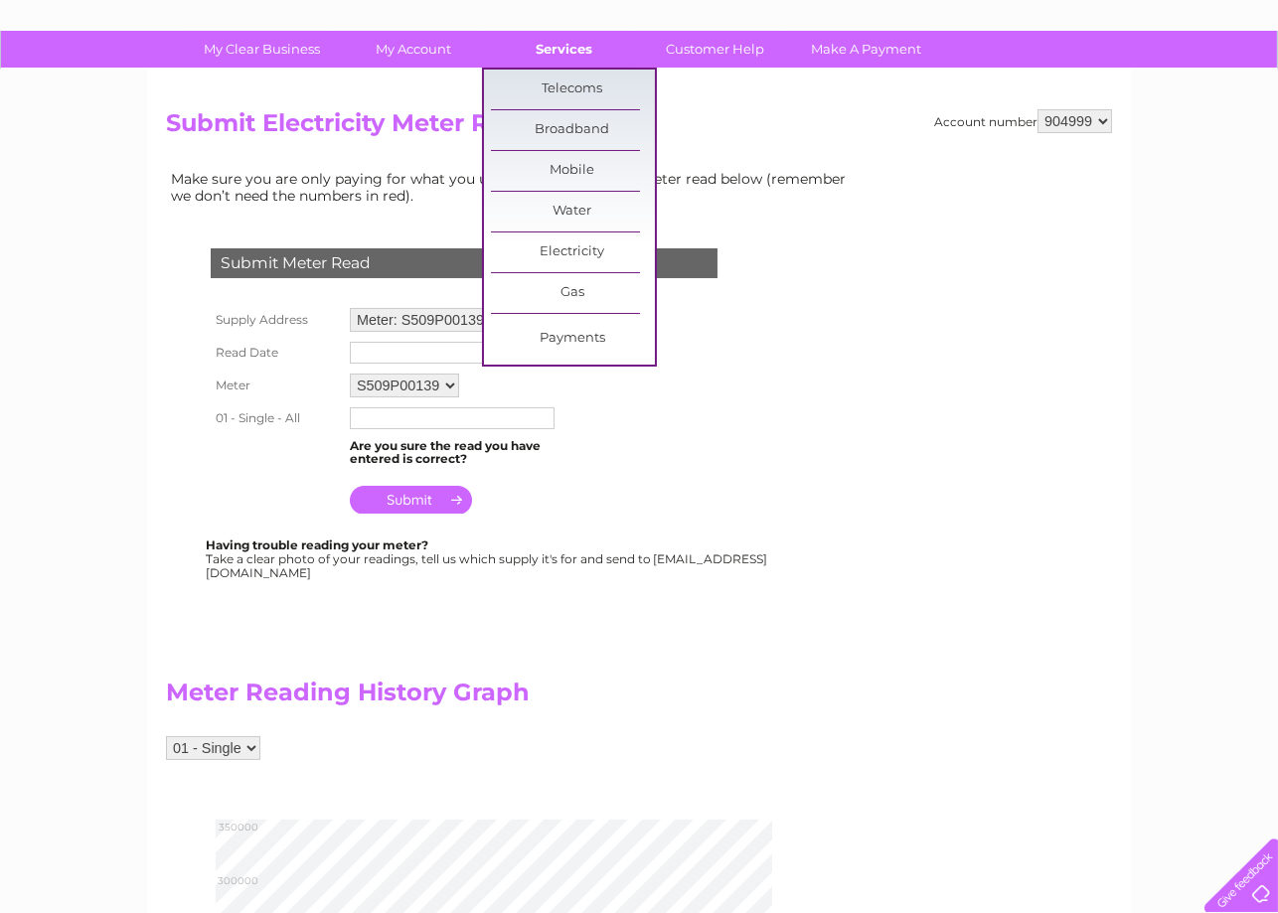
click at [561, 46] on link "Services" at bounding box center [565, 49] width 164 height 37
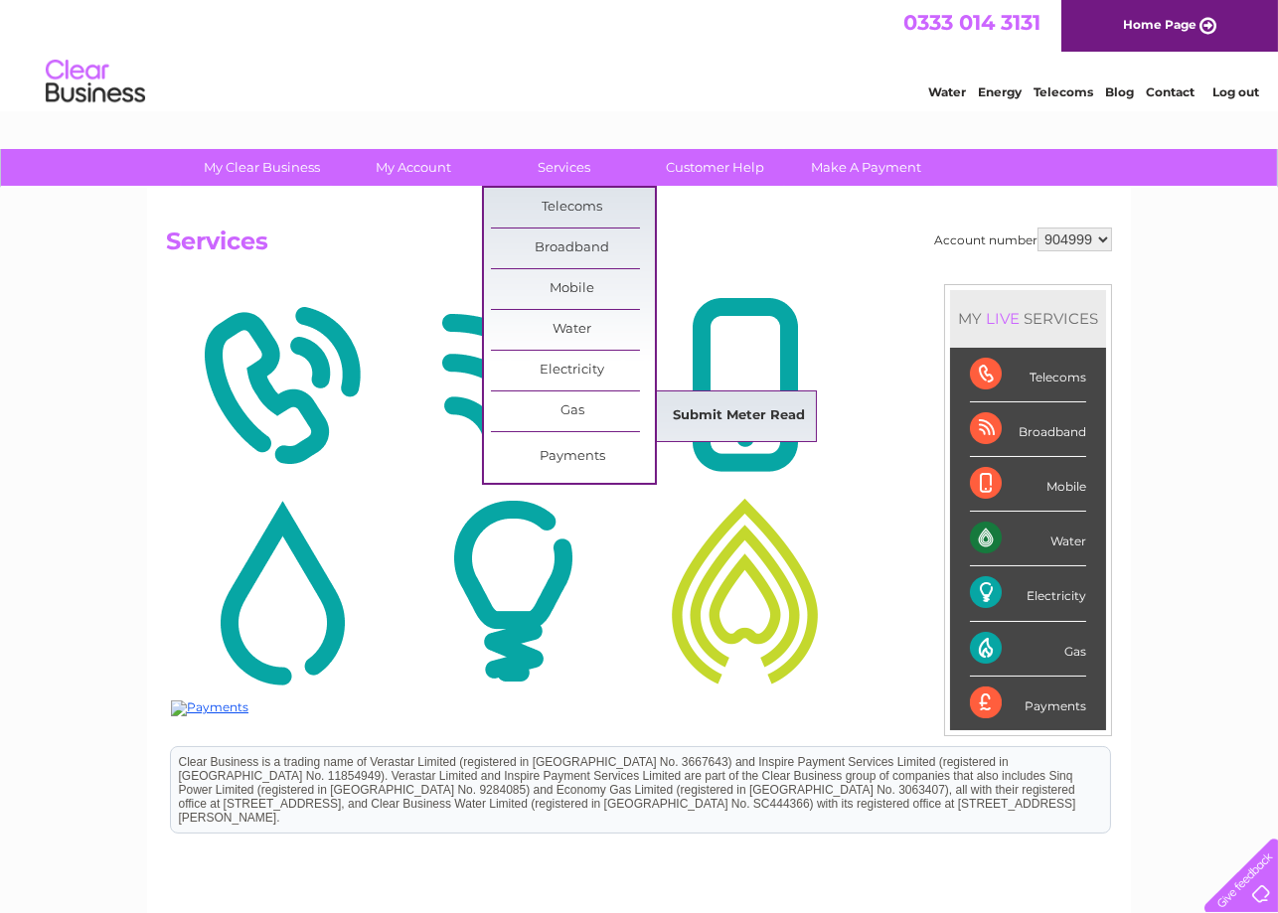
click at [690, 415] on link "Submit Meter Read" at bounding box center [740, 416] width 164 height 40
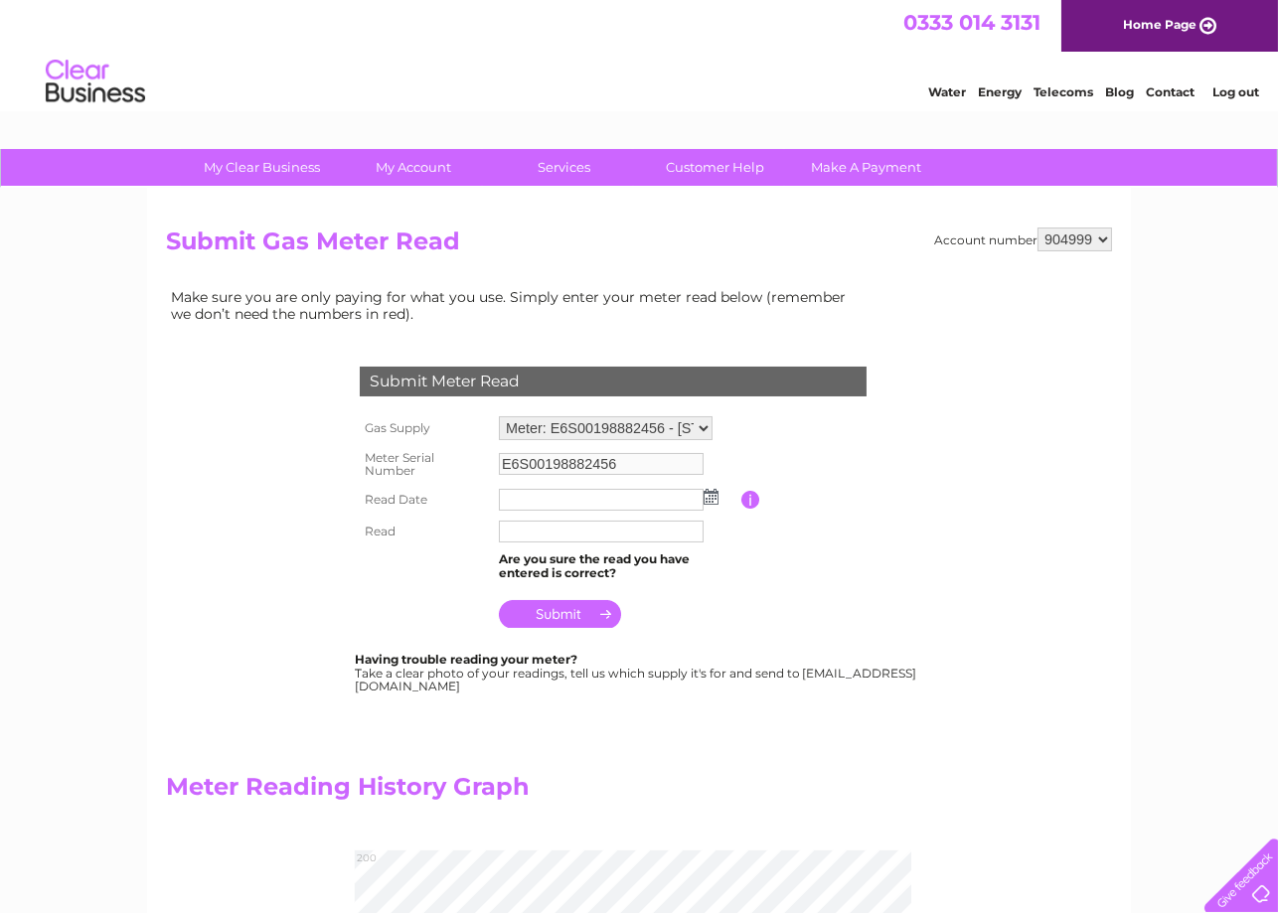
click at [1253, 97] on link "Log out" at bounding box center [1235, 91] width 47 height 15
